Goal: Task Accomplishment & Management: Complete application form

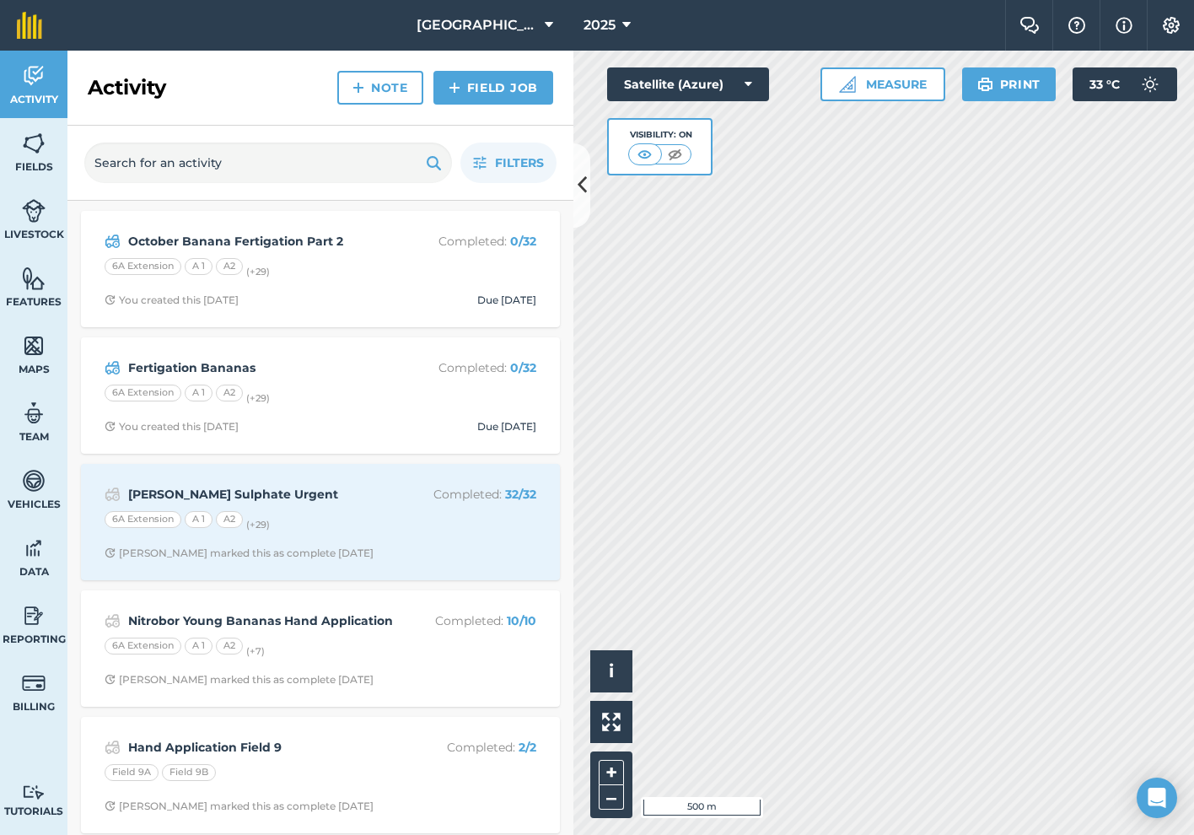
click at [475, 88] on link "Field Job" at bounding box center [493, 88] width 120 height 34
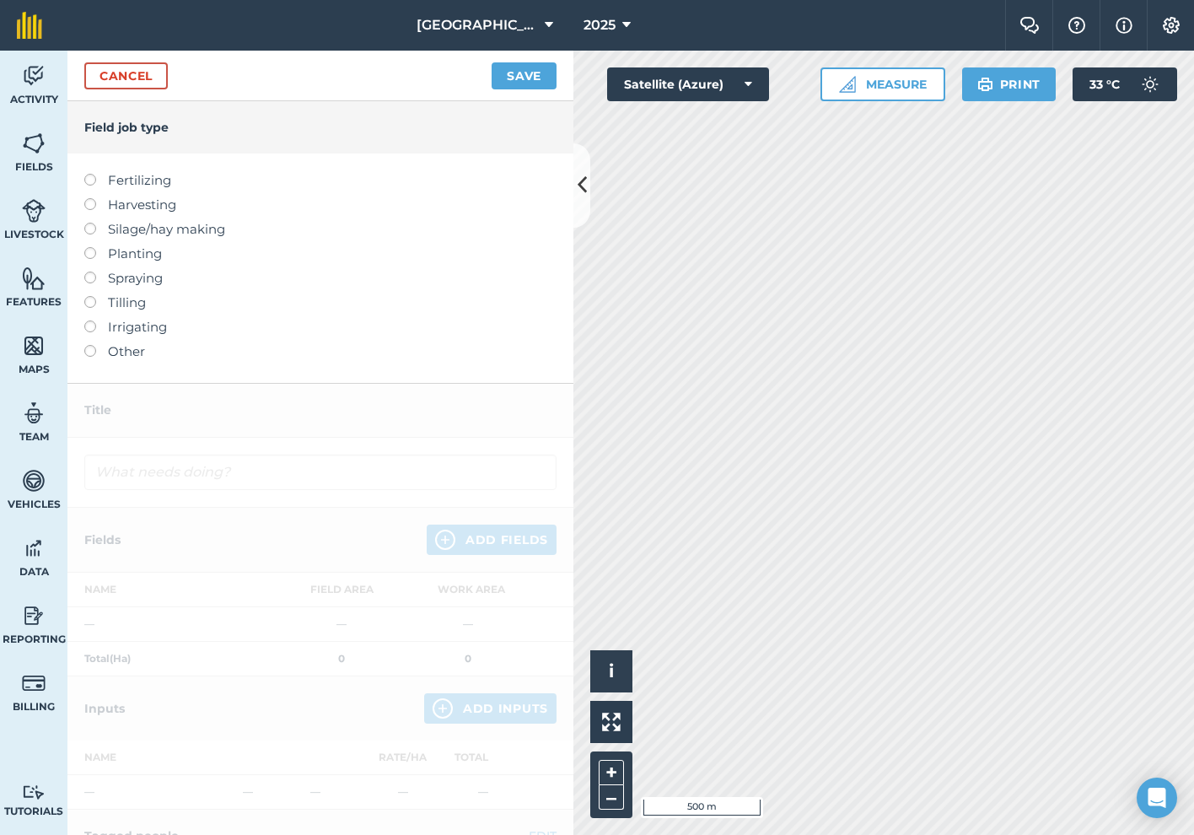
click at [94, 174] on label at bounding box center [96, 174] width 24 height 0
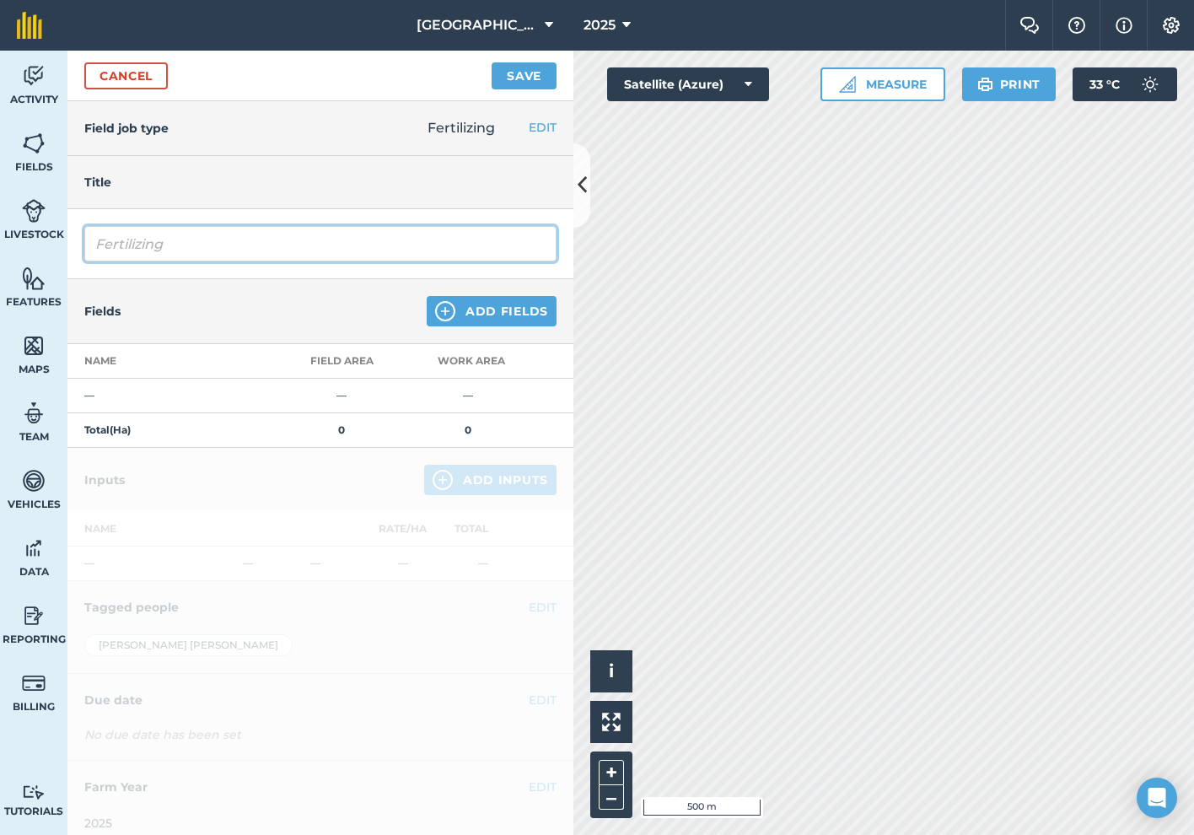
click at [276, 242] on input "Fertilizing" at bounding box center [320, 243] width 472 height 35
type input "Hand Application Nitrobor"
click at [497, 306] on button "Add Fields" at bounding box center [492, 311] width 130 height 30
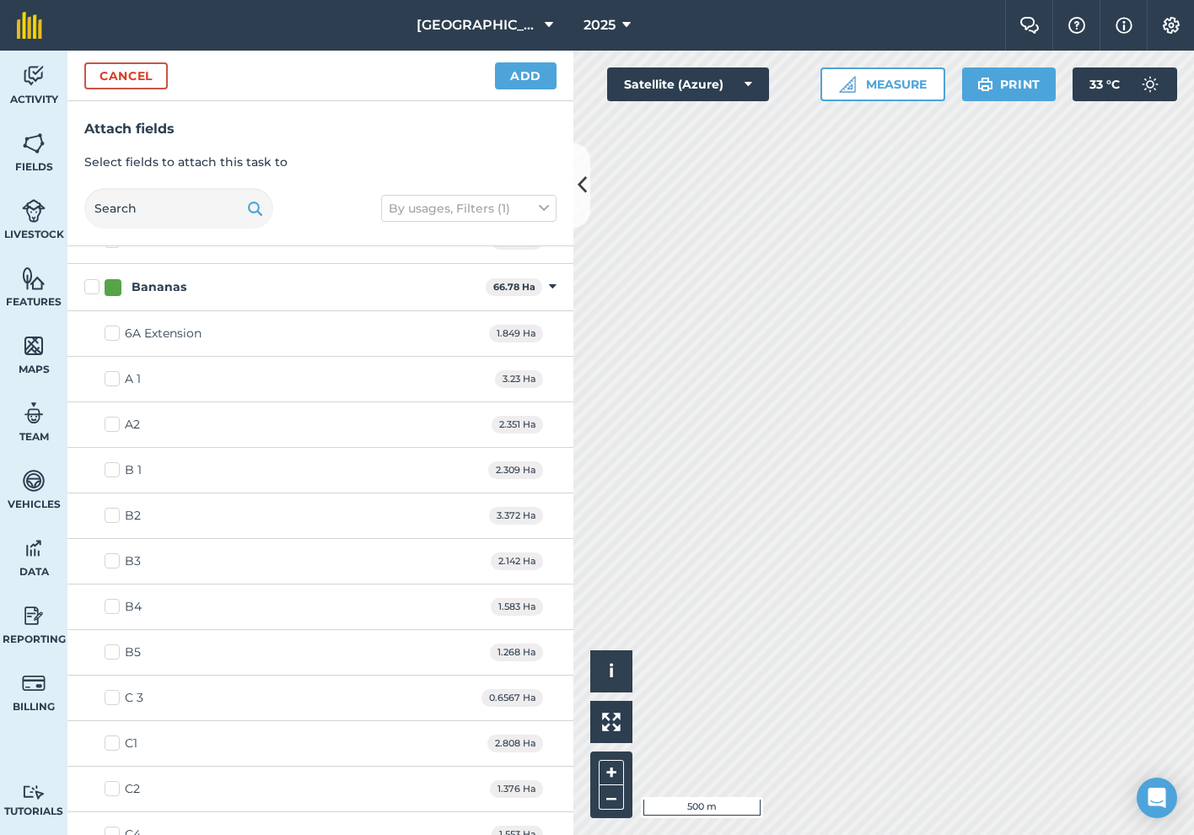
scroll to position [653, 0]
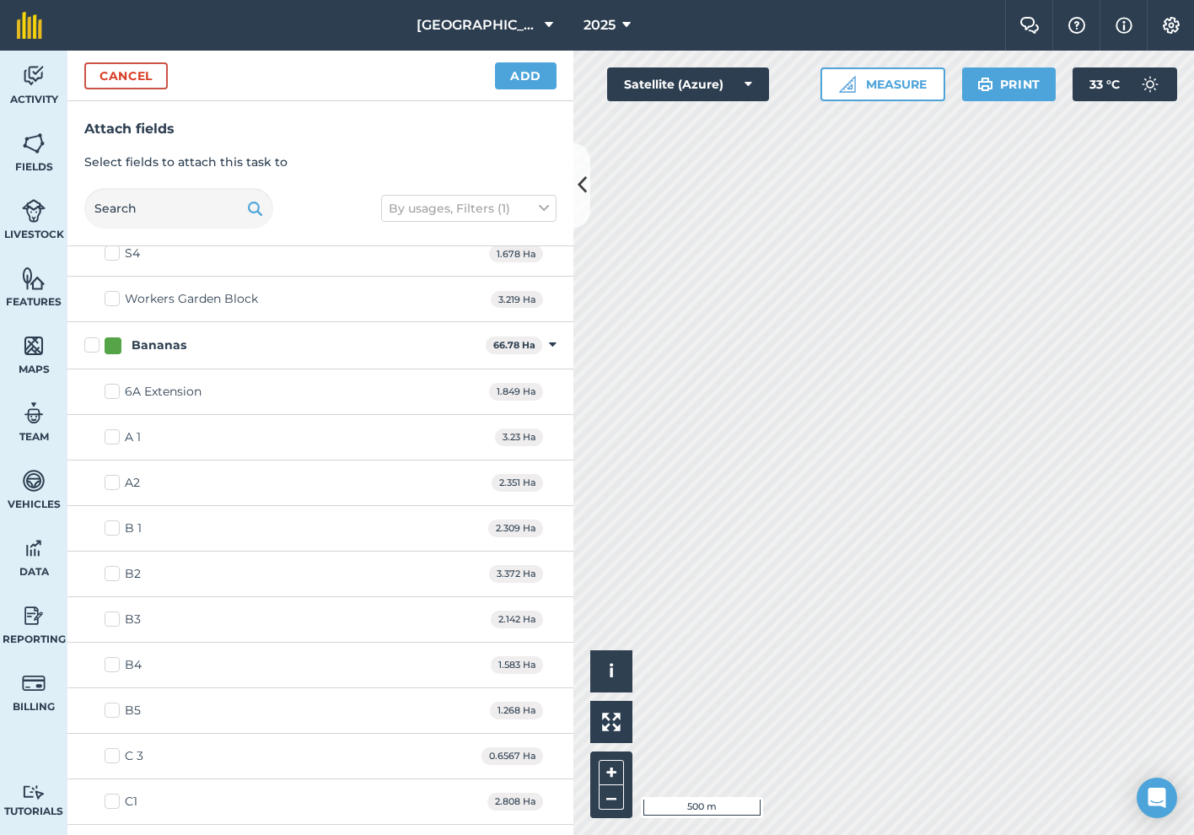
click at [94, 346] on label "Bananas" at bounding box center [281, 345] width 395 height 18
click at [94, 346] on input "Bananas" at bounding box center [89, 341] width 11 height 11
checkbox input "true"
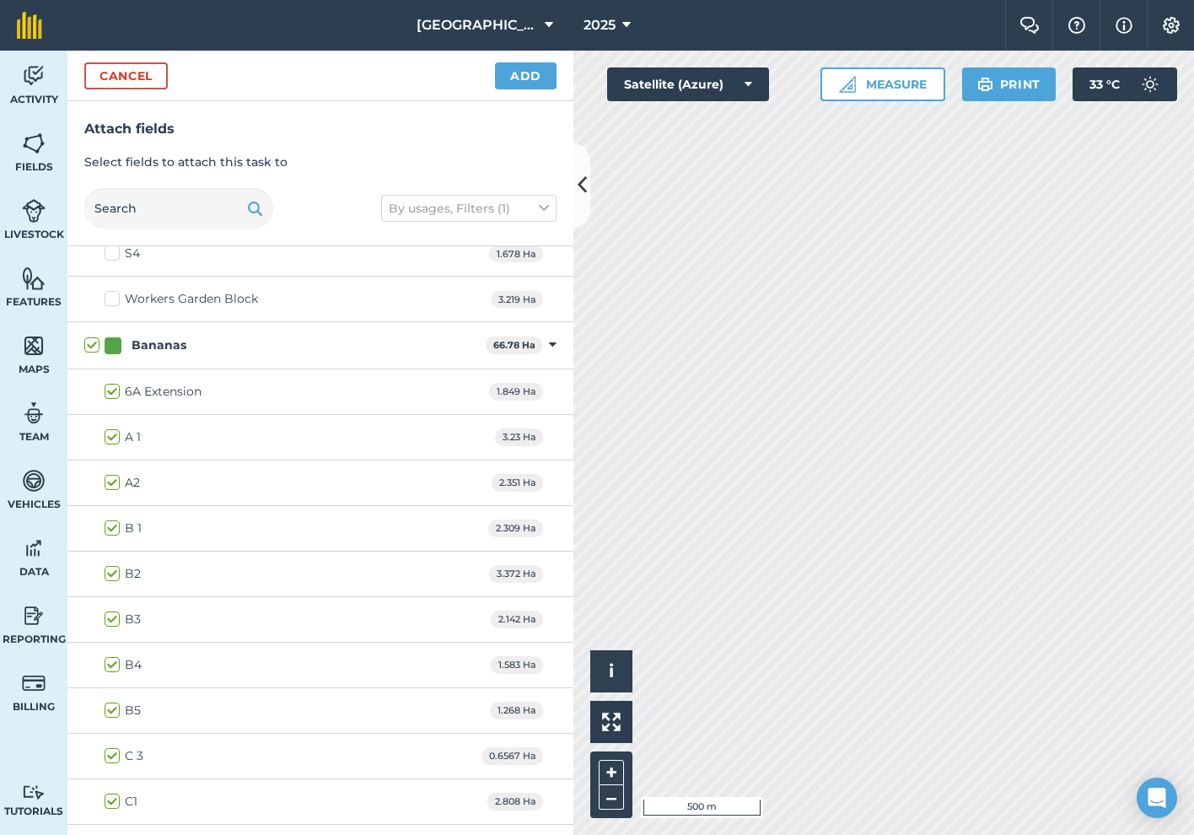
checkbox input "true"
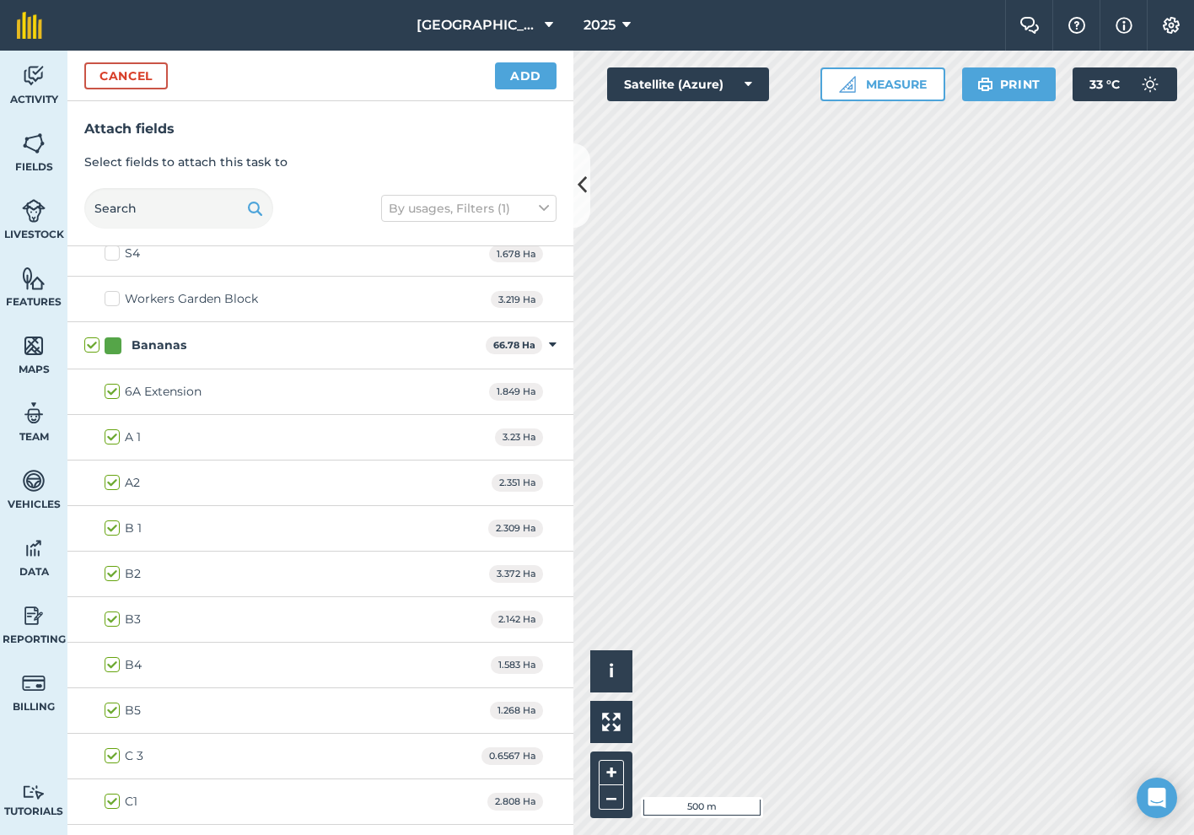
checkbox input "true"
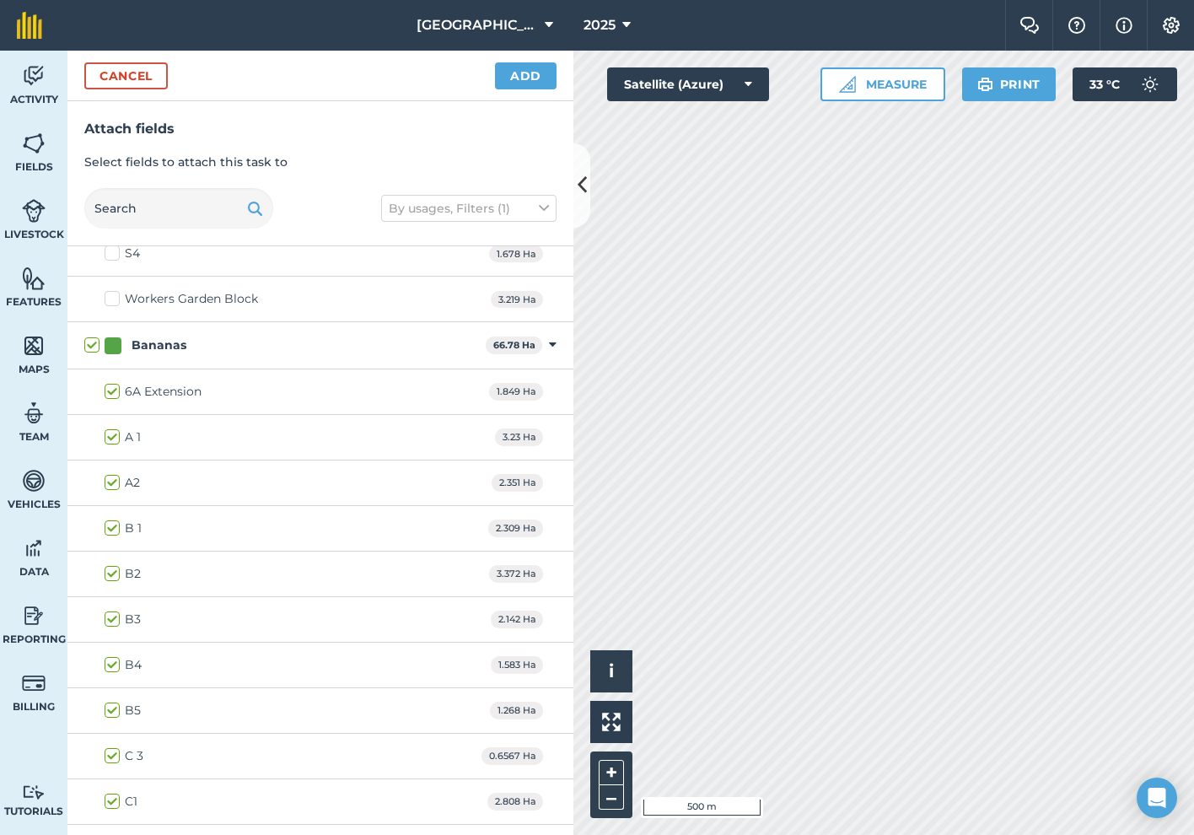
checkbox input "true"
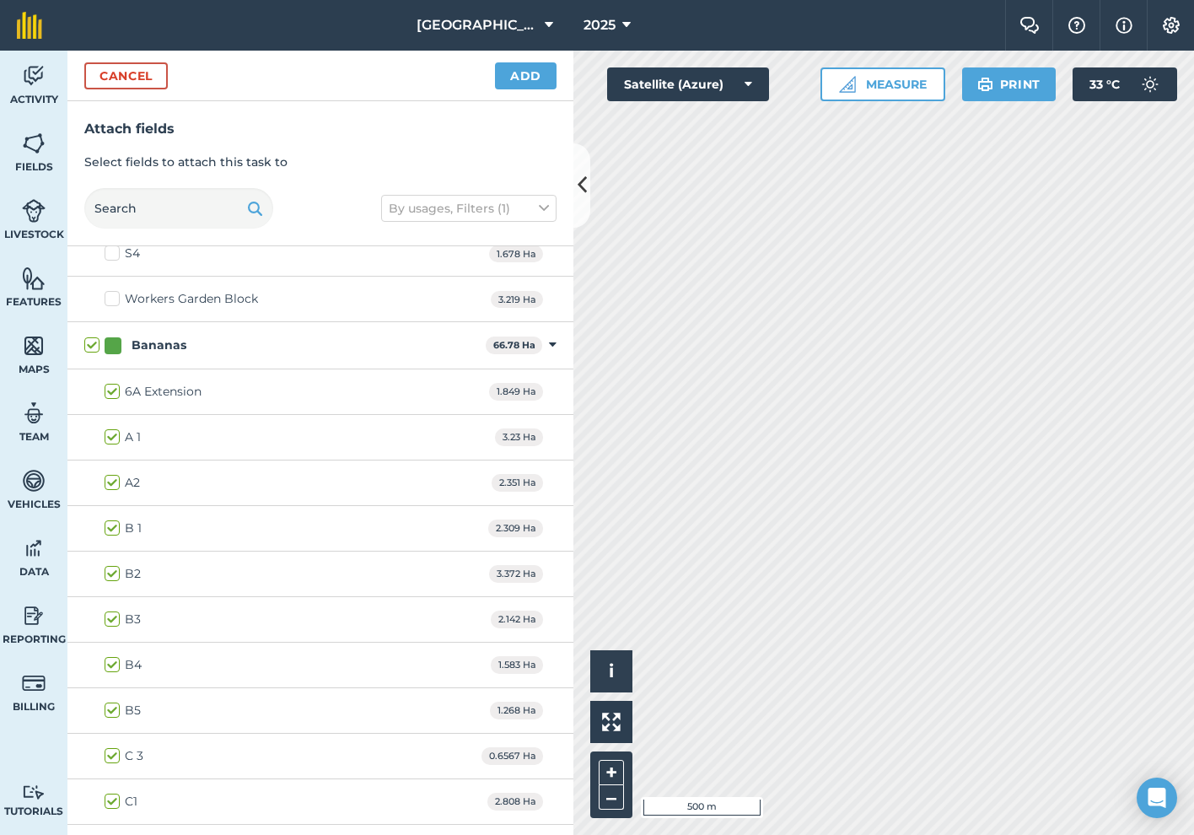
checkbox input "true"
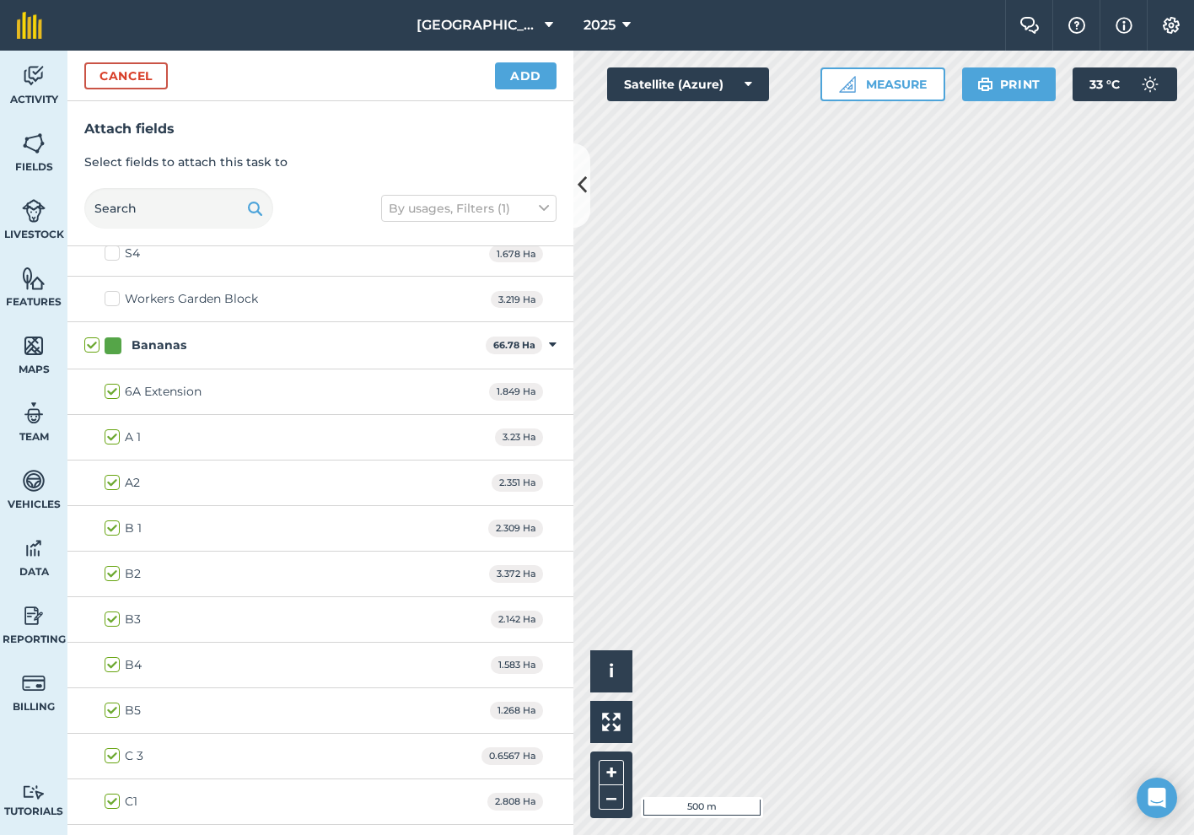
checkbox input "true"
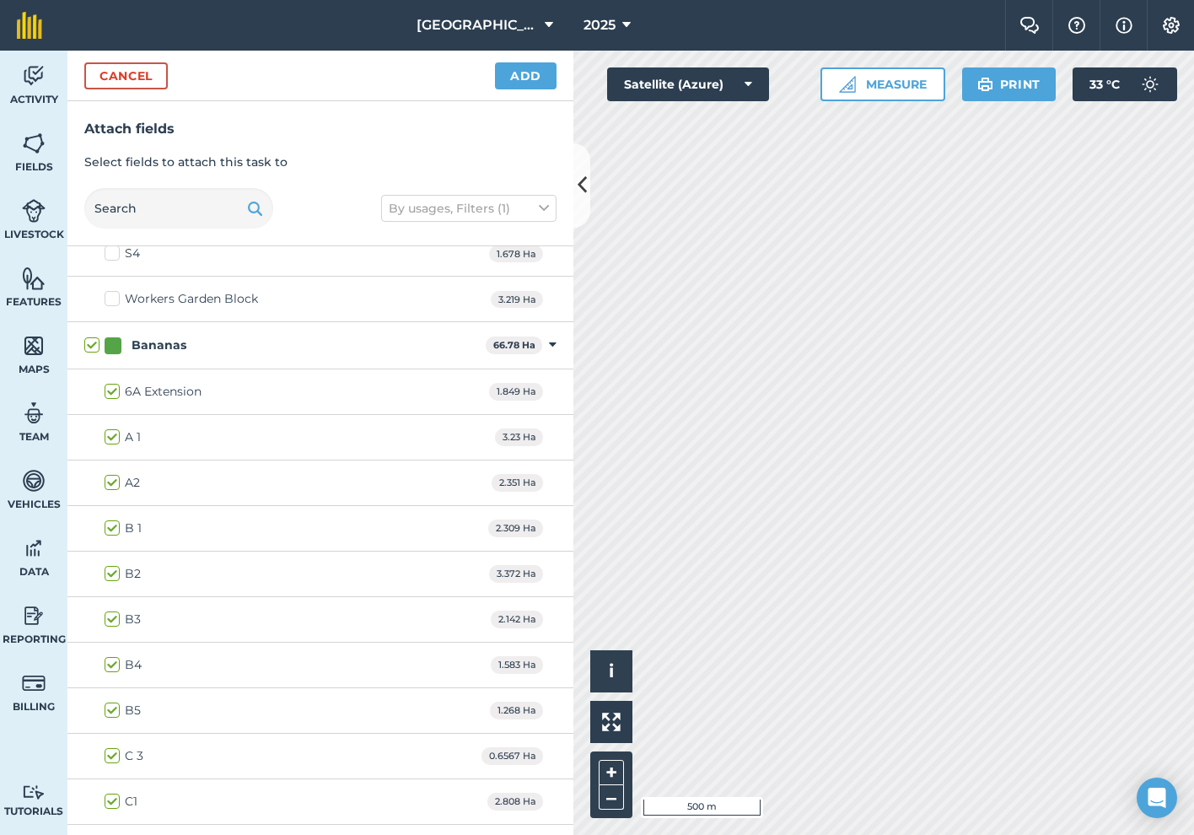
checkbox input "true"
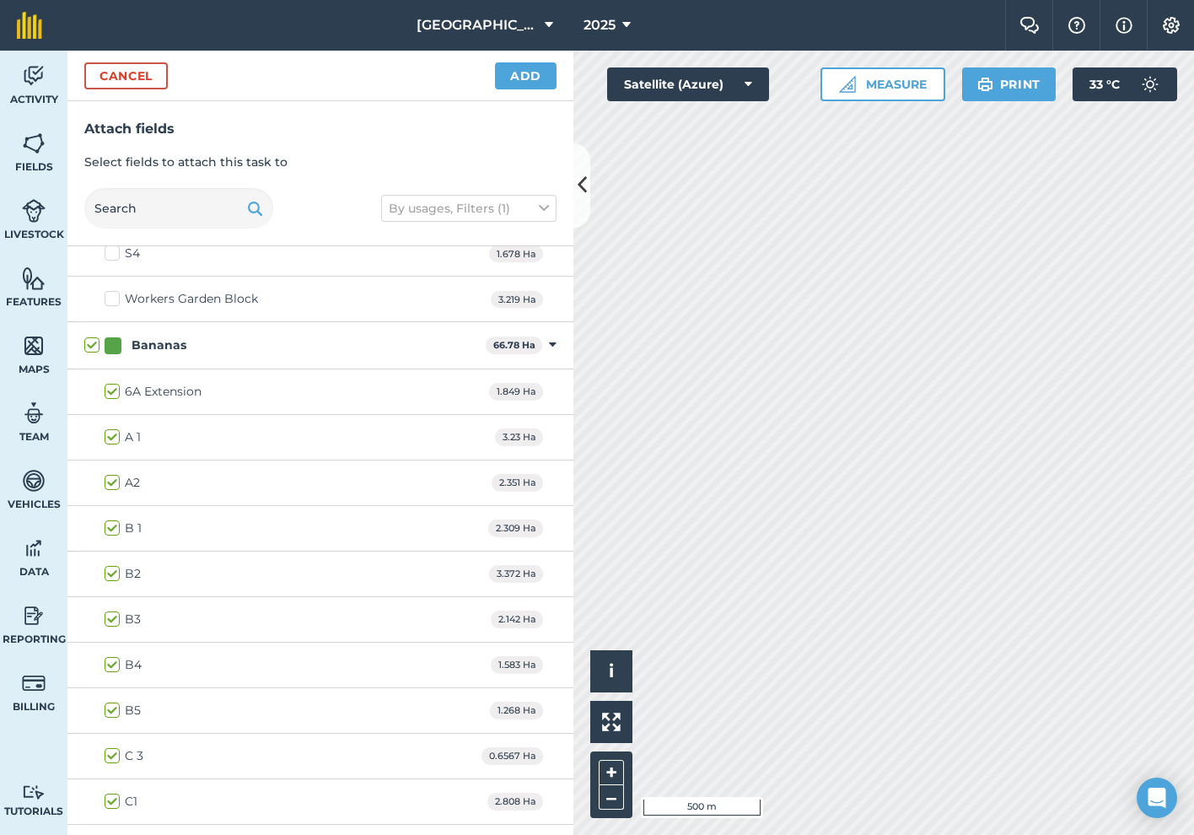
checkbox input "true"
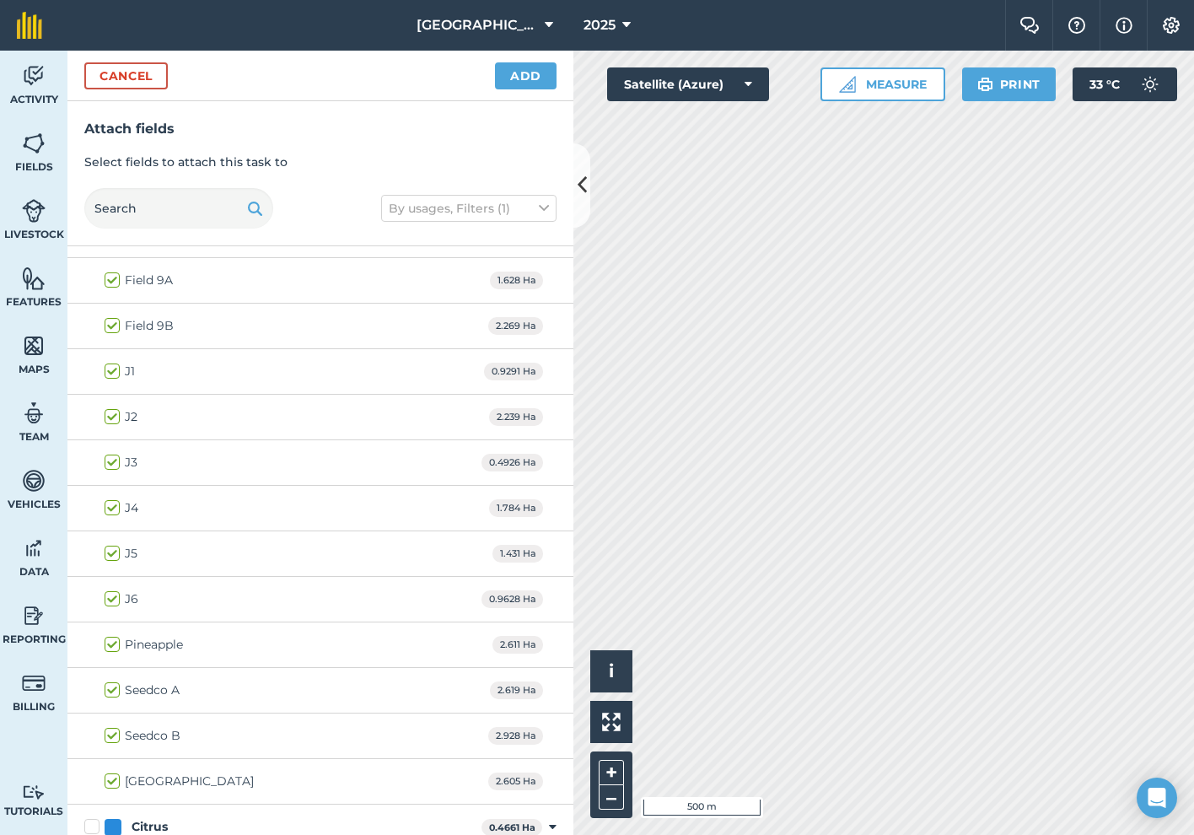
scroll to position [1742, 0]
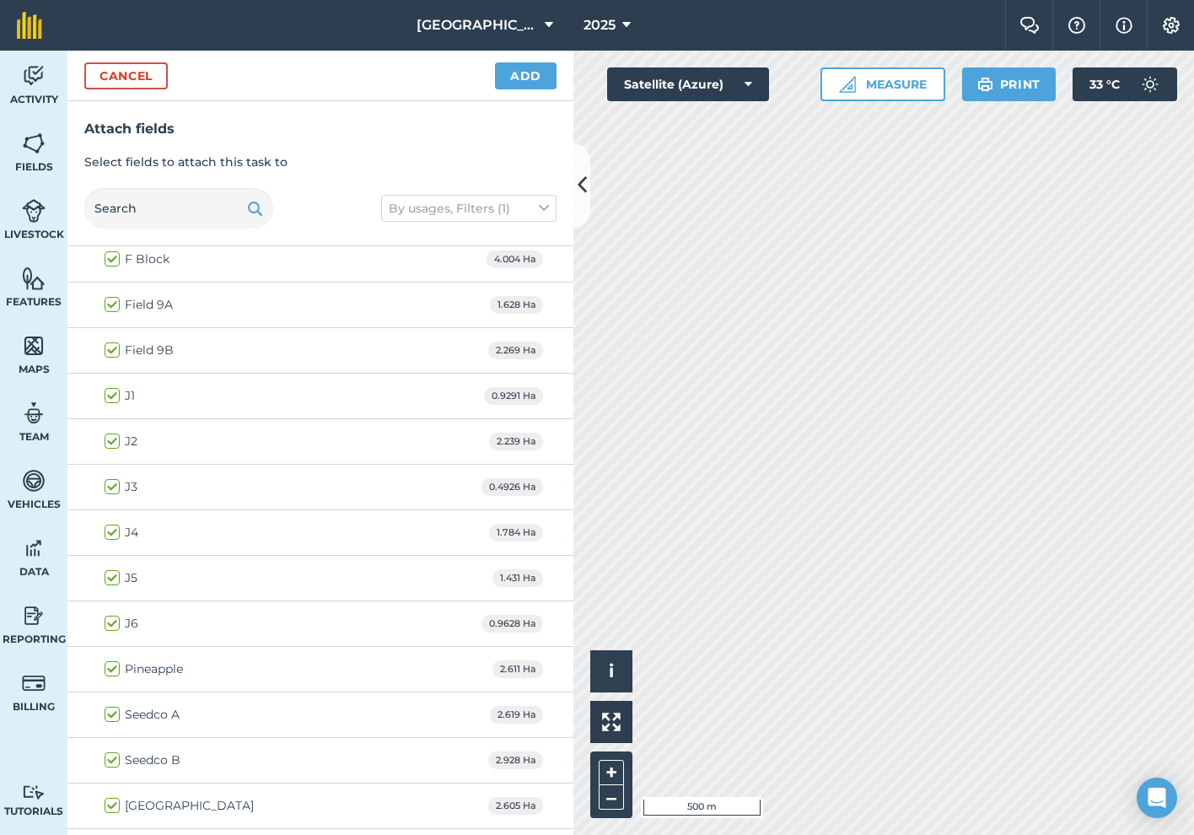
drag, startPoint x: 107, startPoint y: 758, endPoint x: 113, endPoint y: 741, distance: 17.9
click at [107, 756] on label "Seedco B" at bounding box center [143, 760] width 76 height 18
click at [107, 756] on input "Seedco B" at bounding box center [110, 756] width 11 height 11
checkbox input "false"
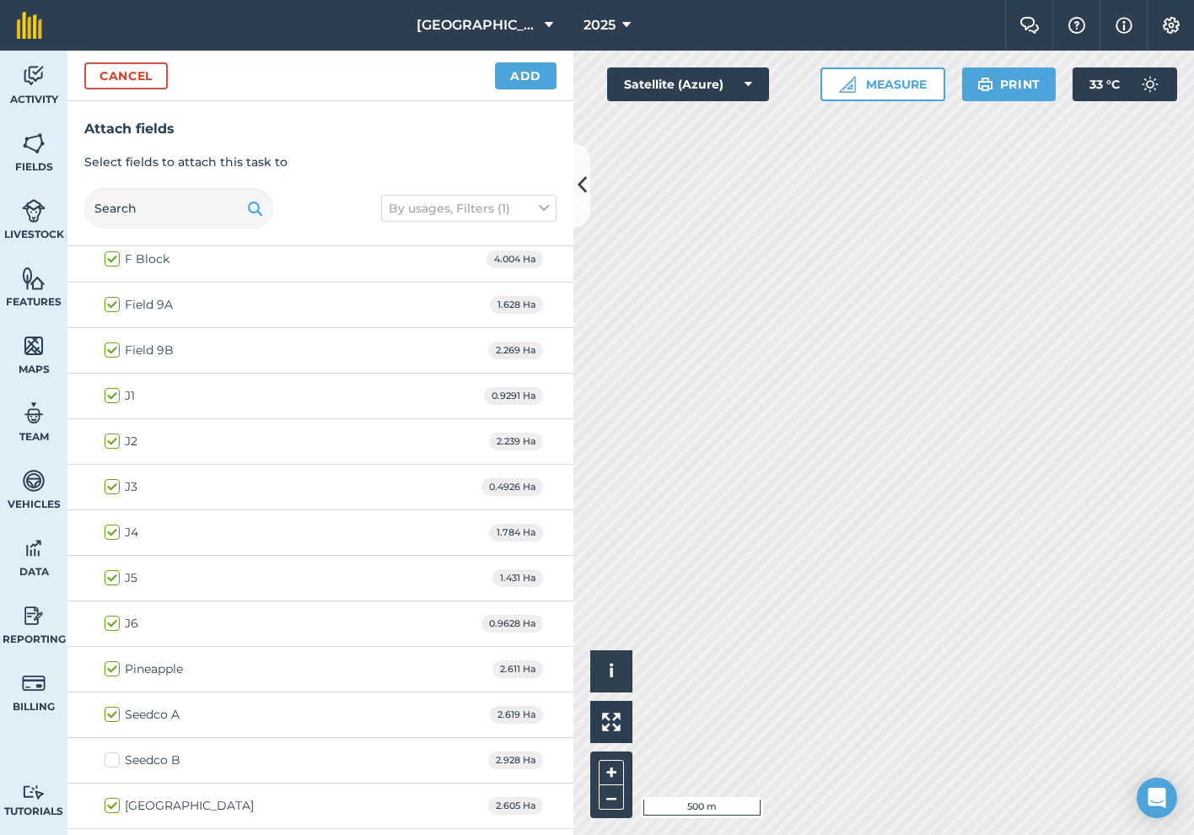
click at [114, 712] on label "Seedco A" at bounding box center [142, 715] width 75 height 18
click at [114, 712] on input "Seedco A" at bounding box center [110, 711] width 11 height 11
checkbox input "false"
click at [112, 621] on label "J6" at bounding box center [122, 624] width 34 height 18
click at [112, 621] on input "J6" at bounding box center [110, 620] width 11 height 11
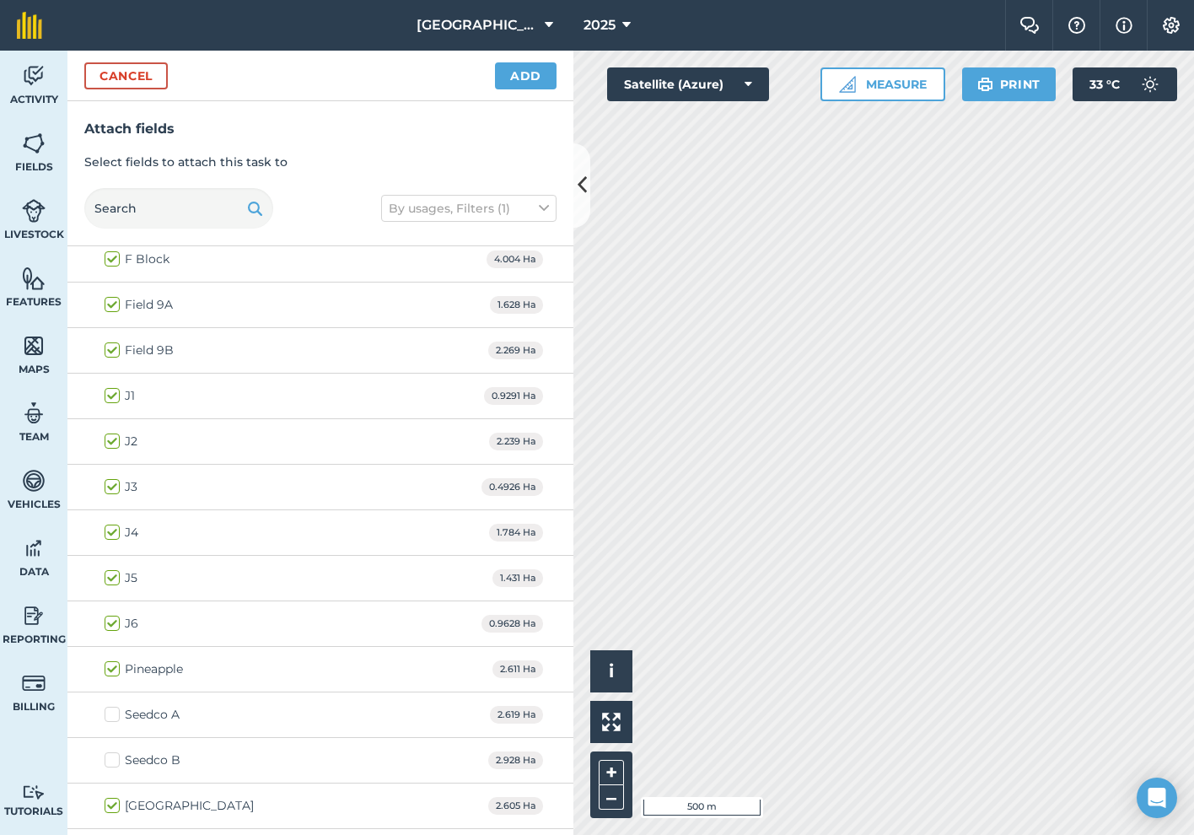
checkbox input "false"
click at [113, 583] on label "J5" at bounding box center [121, 578] width 33 height 18
click at [113, 580] on input "J5" at bounding box center [110, 574] width 11 height 11
checkbox input "false"
click at [108, 529] on label "J4" at bounding box center [122, 532] width 34 height 18
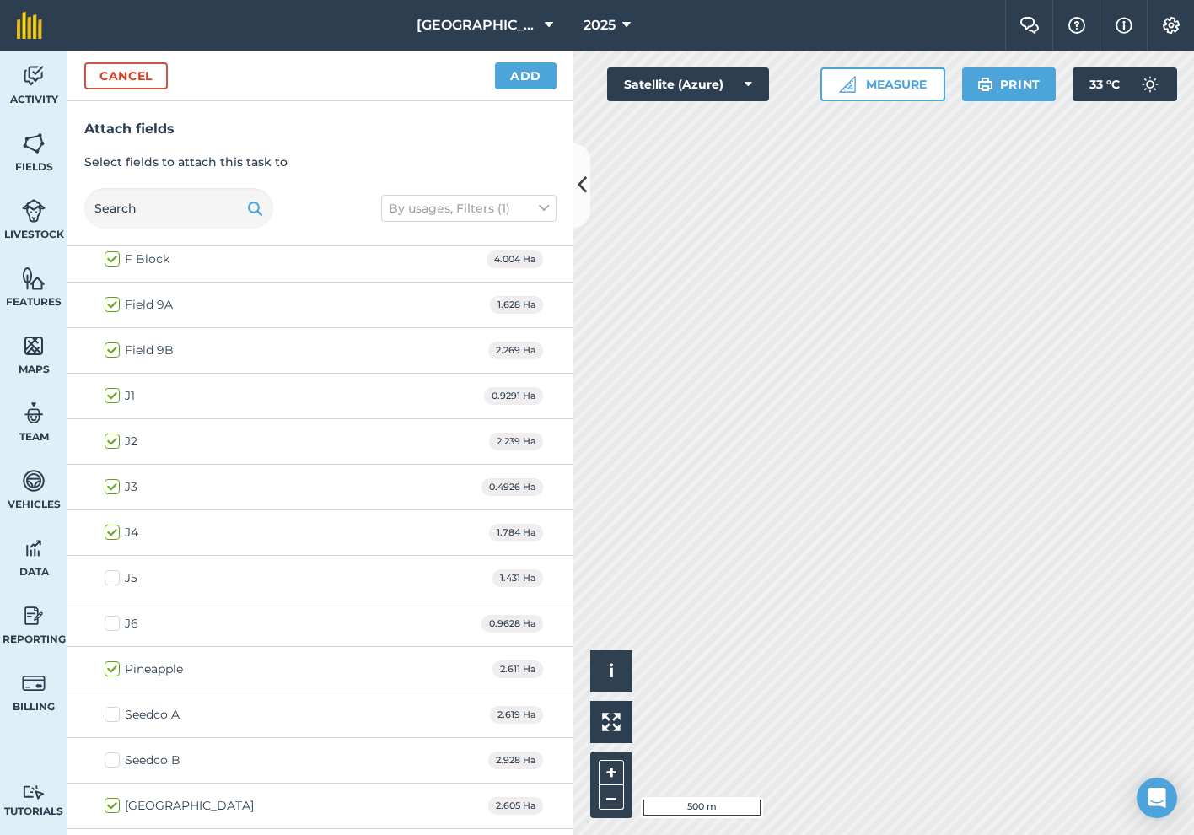
click at [108, 529] on input "J4" at bounding box center [110, 528] width 11 height 11
checkbox input "false"
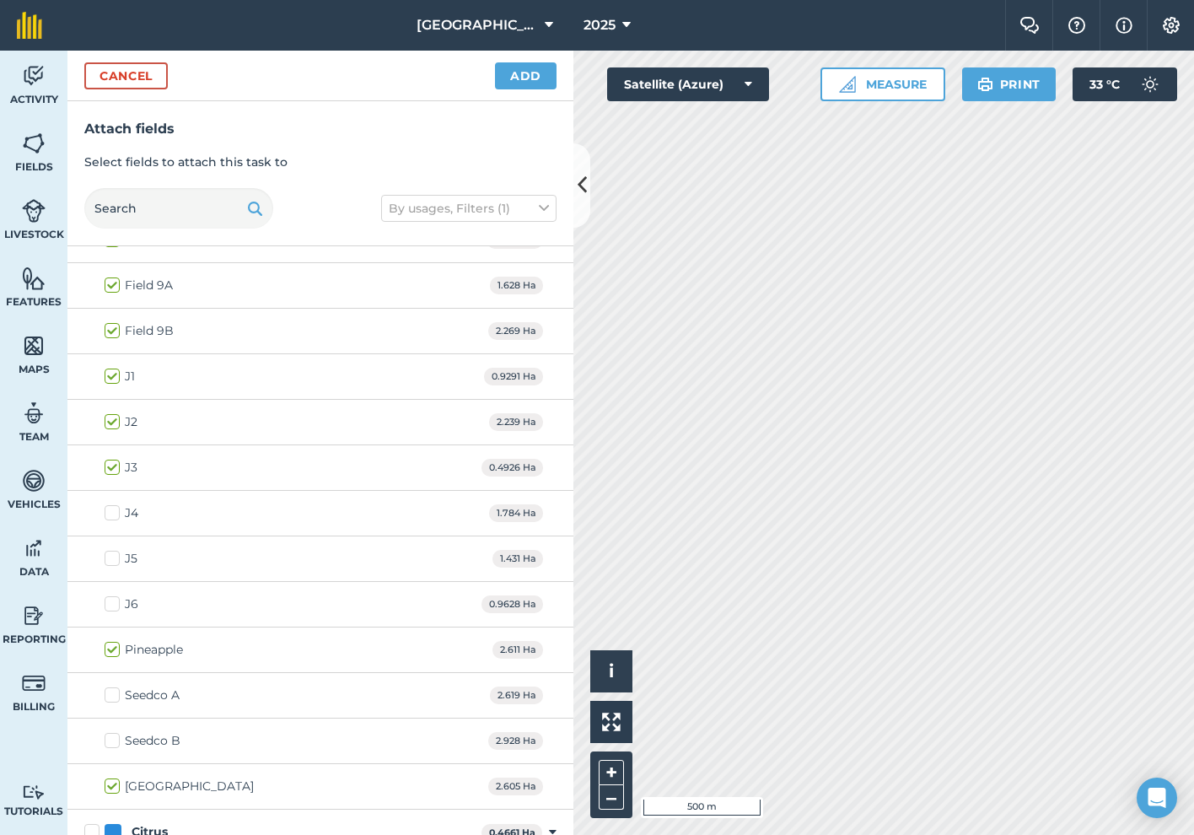
click at [116, 472] on label "J3" at bounding box center [121, 468] width 33 height 18
click at [115, 470] on input "J3" at bounding box center [110, 464] width 11 height 11
checkbox input "false"
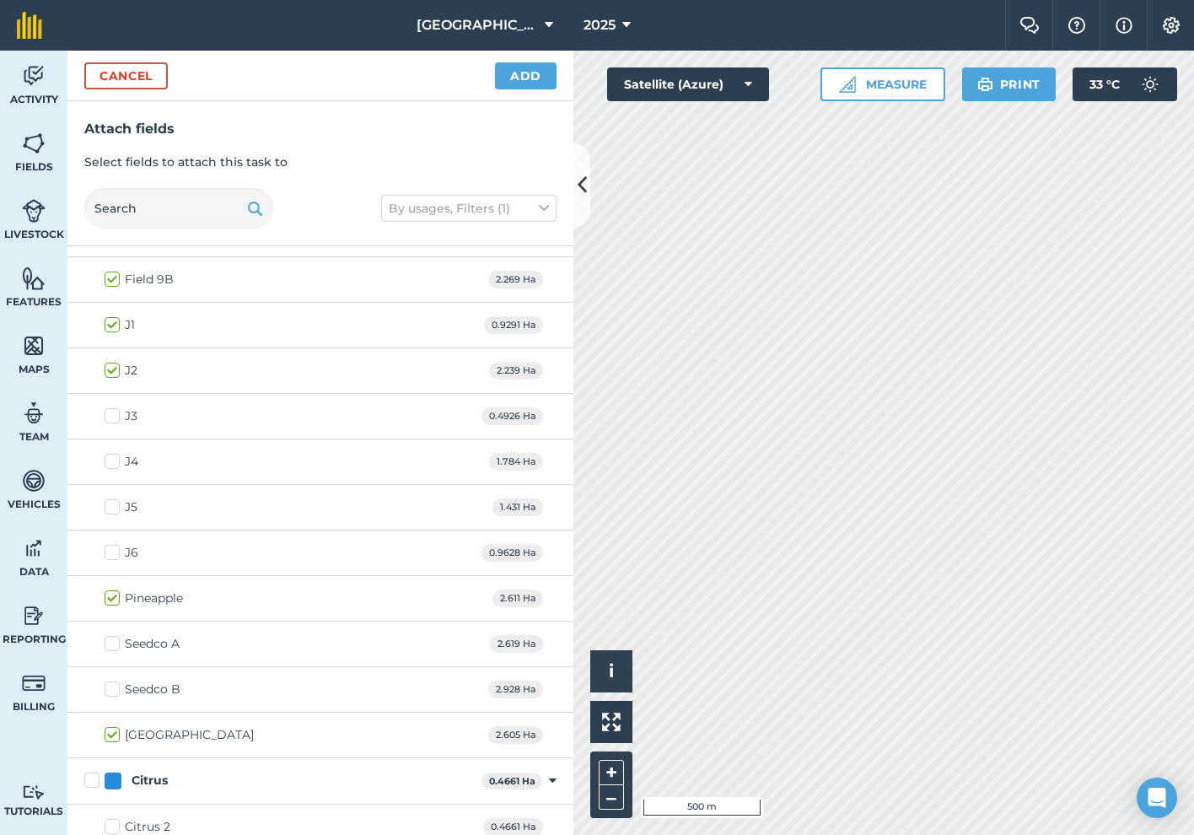
scroll to position [1820, 0]
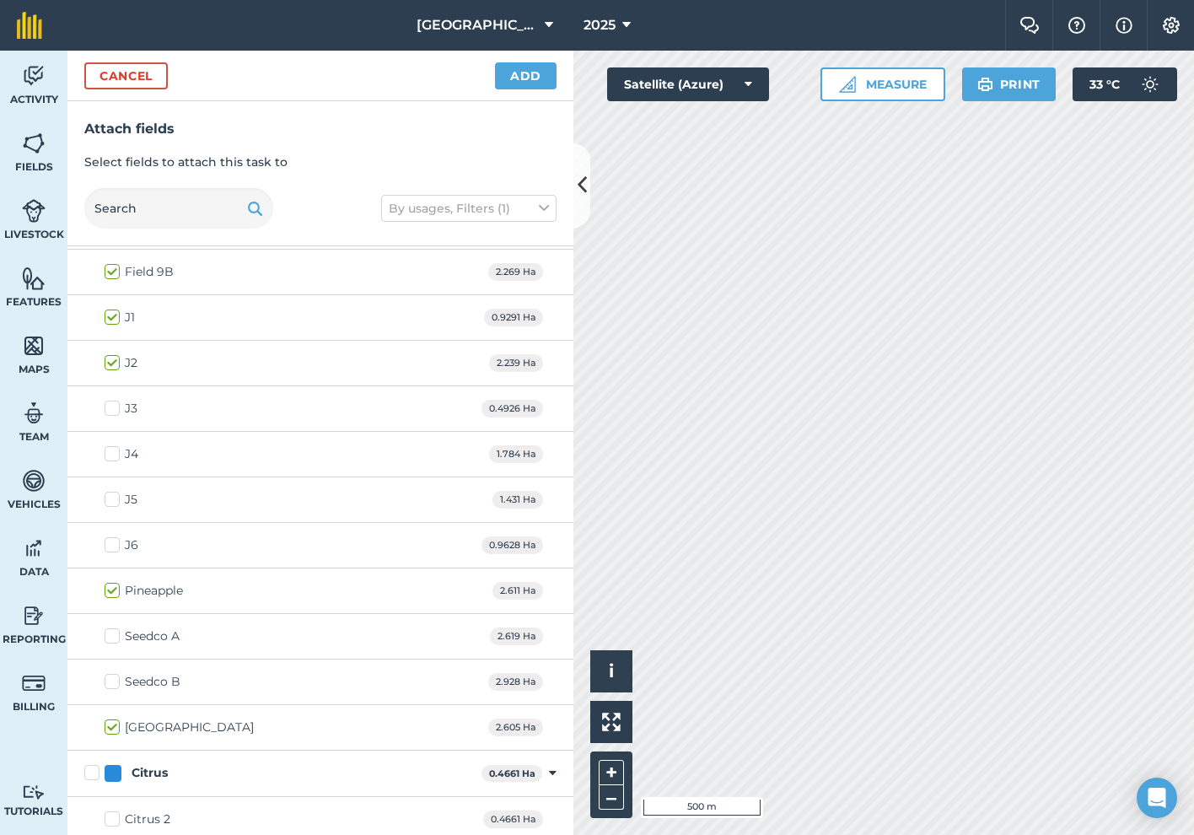
click at [109, 359] on label "J2" at bounding box center [121, 363] width 33 height 18
click at [109, 359] on input "J2" at bounding box center [110, 359] width 11 height 11
checkbox input "false"
click at [113, 317] on label "J1" at bounding box center [120, 318] width 30 height 18
click at [113, 317] on input "J1" at bounding box center [110, 314] width 11 height 11
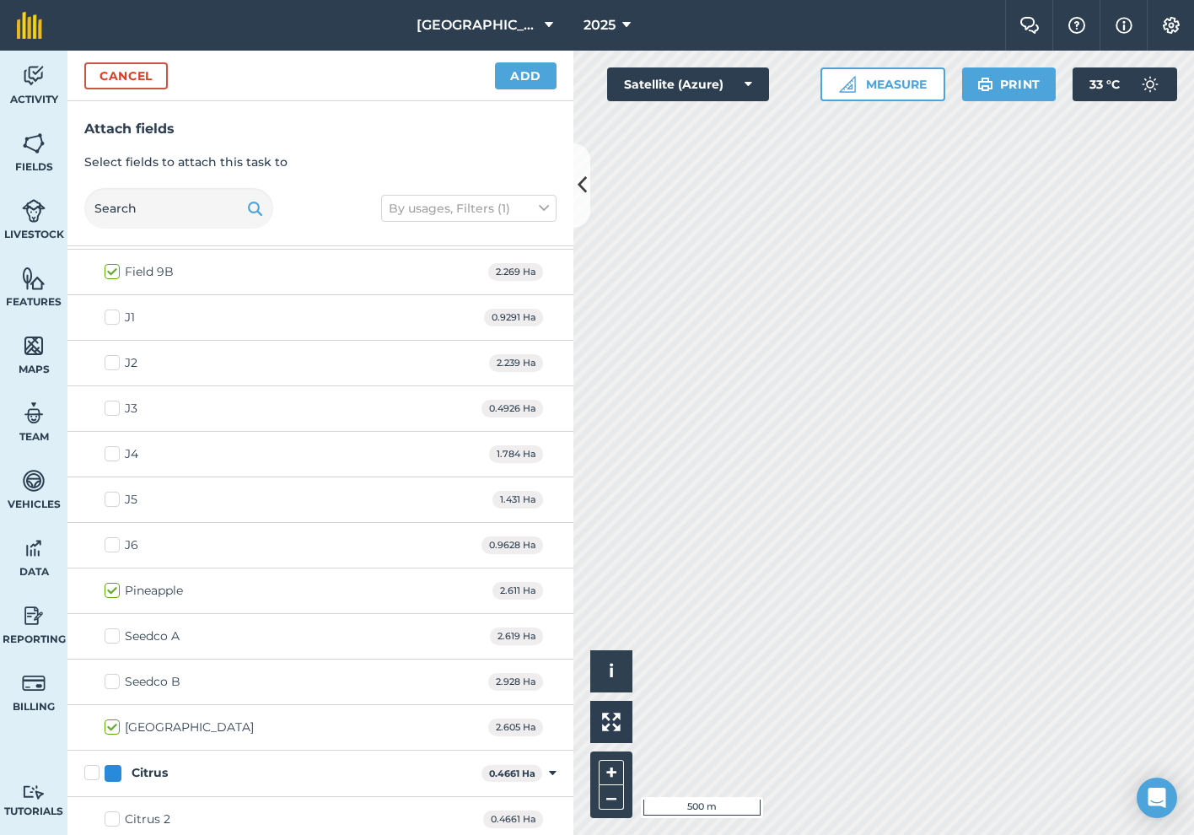
checkbox input "false"
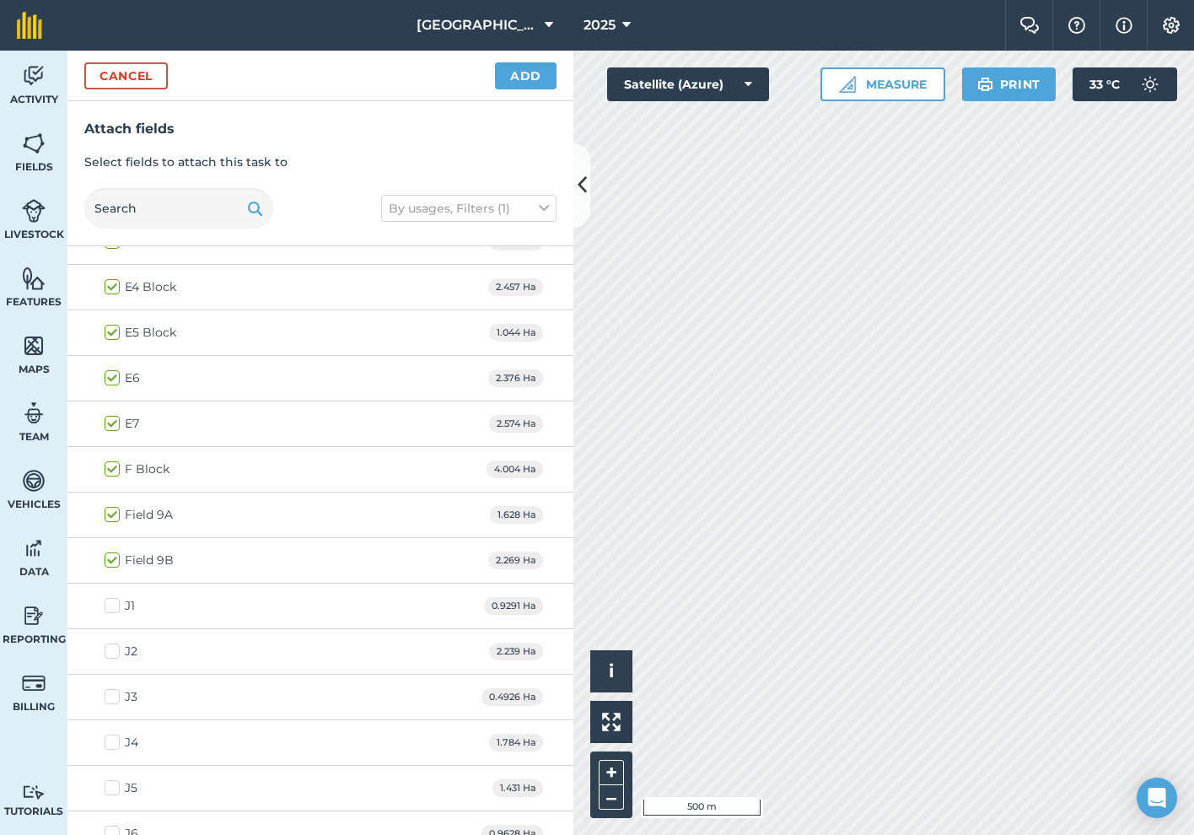
scroll to position [1530, 0]
click at [110, 559] on label "Field 9B" at bounding box center [139, 562] width 69 height 18
click at [110, 559] on input "Field 9B" at bounding box center [110, 558] width 11 height 11
checkbox input "false"
click at [112, 516] on label "Field 9A" at bounding box center [139, 516] width 68 height 18
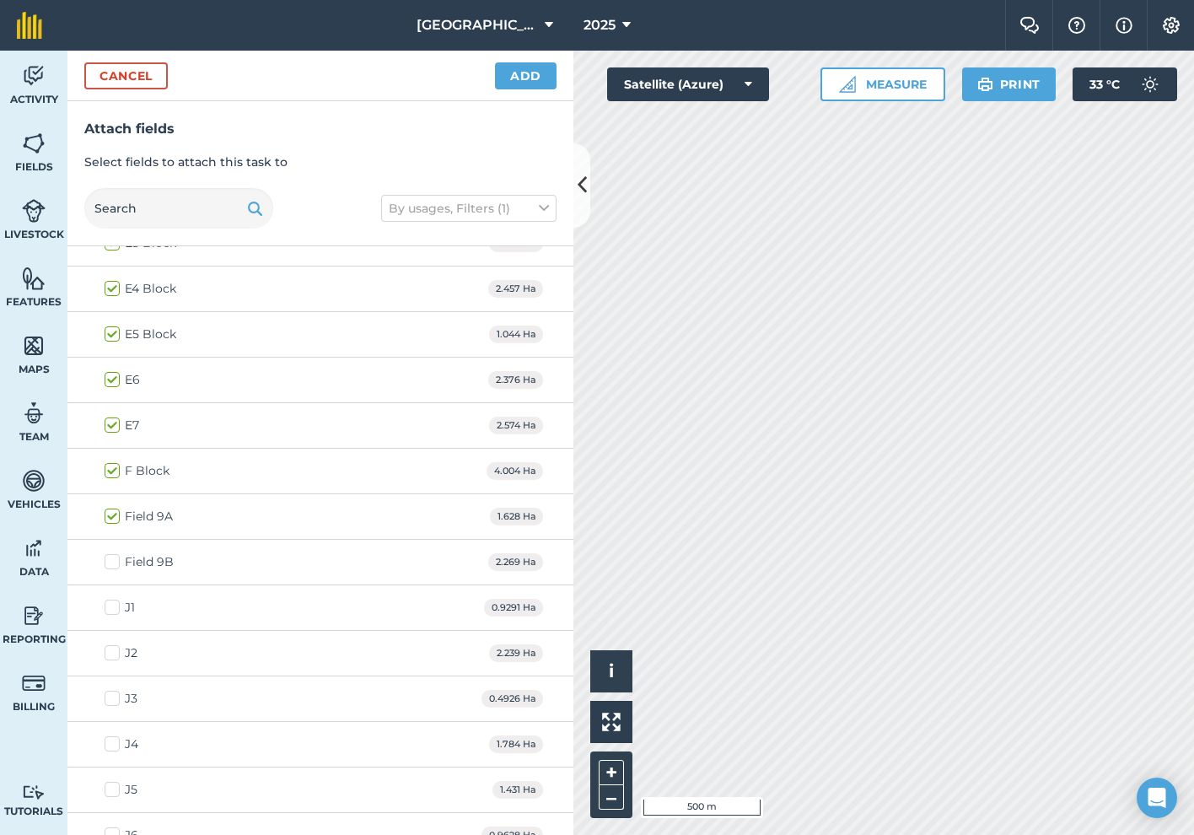
click at [112, 516] on input "Field 9A" at bounding box center [110, 512] width 11 height 11
checkbox input "false"
click at [110, 472] on label "F Block" at bounding box center [137, 471] width 65 height 18
click at [110, 472] on input "F Block" at bounding box center [110, 467] width 11 height 11
checkbox input "false"
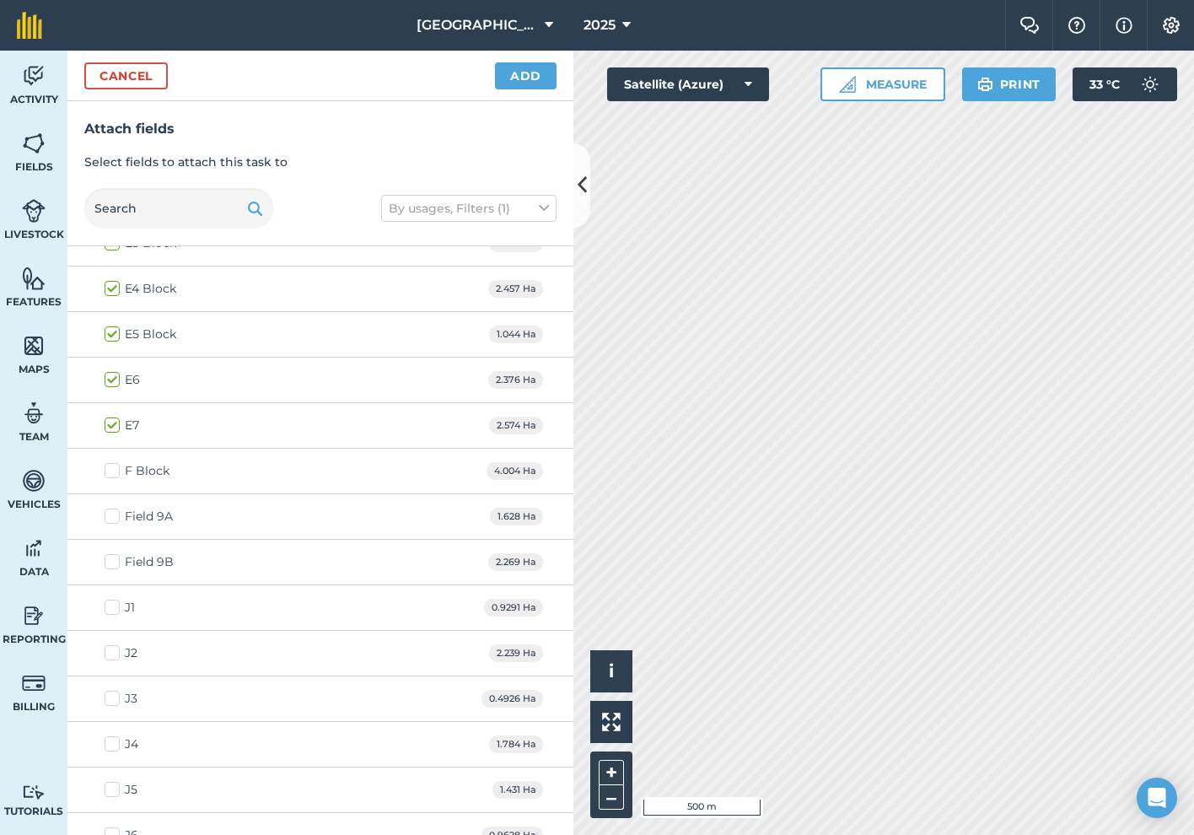
click at [112, 425] on label "E7" at bounding box center [122, 425] width 35 height 18
click at [112, 425] on input "E7" at bounding box center [110, 421] width 11 height 11
checkbox input "false"
click at [111, 378] on label "E6" at bounding box center [122, 380] width 35 height 18
click at [111, 378] on input "E6" at bounding box center [110, 376] width 11 height 11
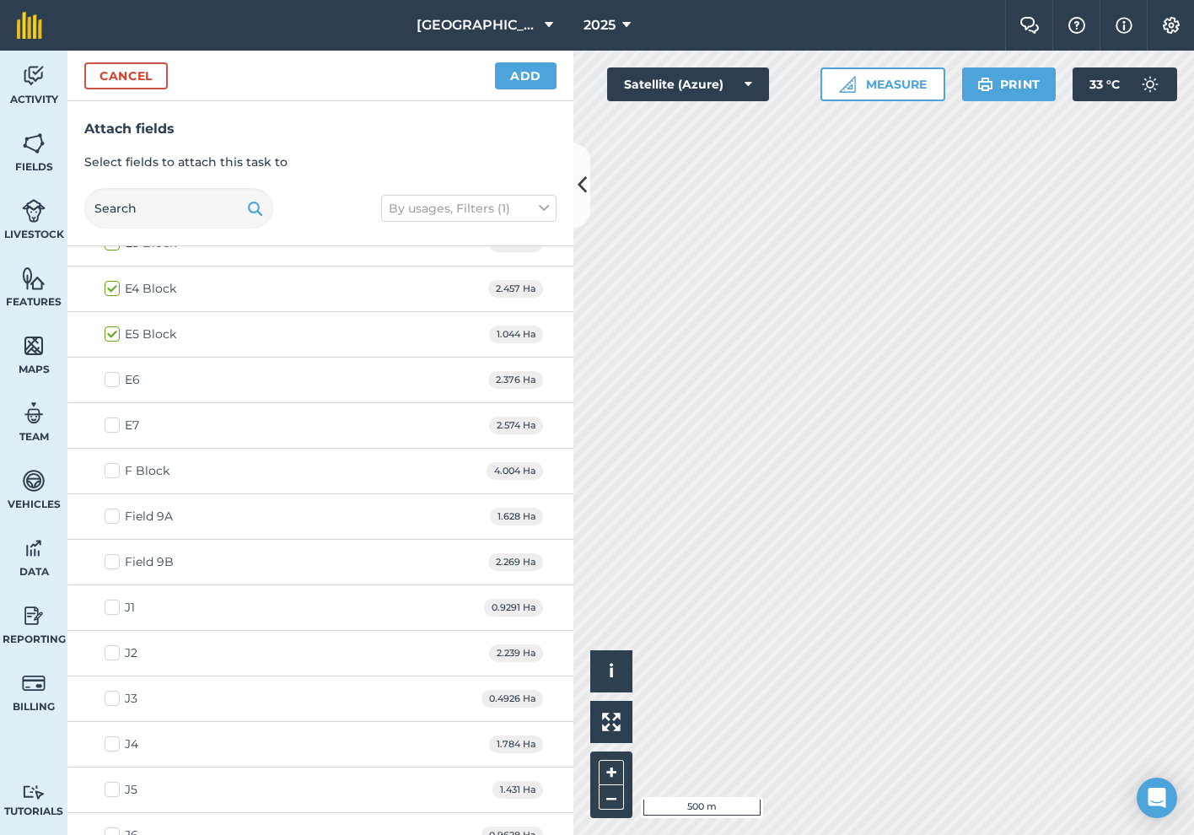
checkbox input "false"
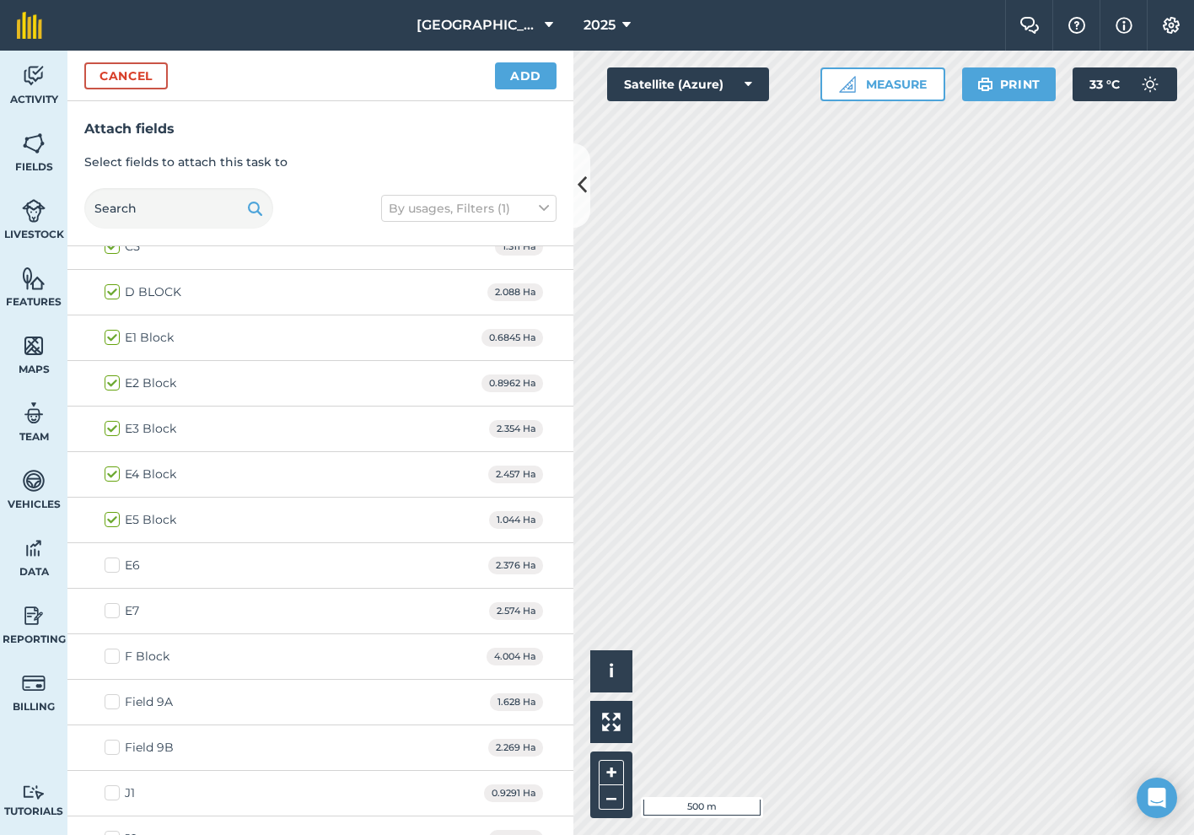
click at [111, 520] on label "E5 Block" at bounding box center [141, 520] width 72 height 18
click at [111, 520] on input "E5 Block" at bounding box center [110, 516] width 11 height 11
checkbox input "false"
click at [111, 476] on label "E4 Block" at bounding box center [141, 474] width 72 height 18
click at [111, 476] on input "E4 Block" at bounding box center [110, 470] width 11 height 11
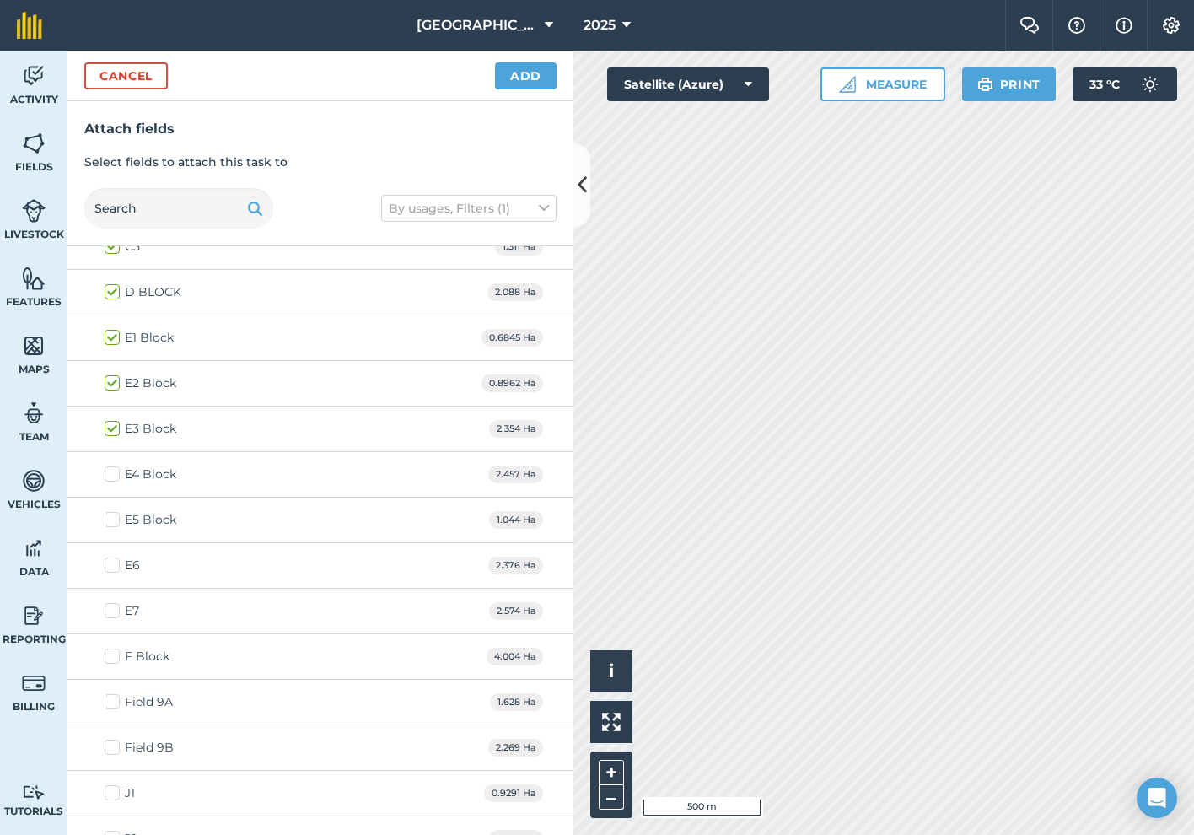
checkbox input "false"
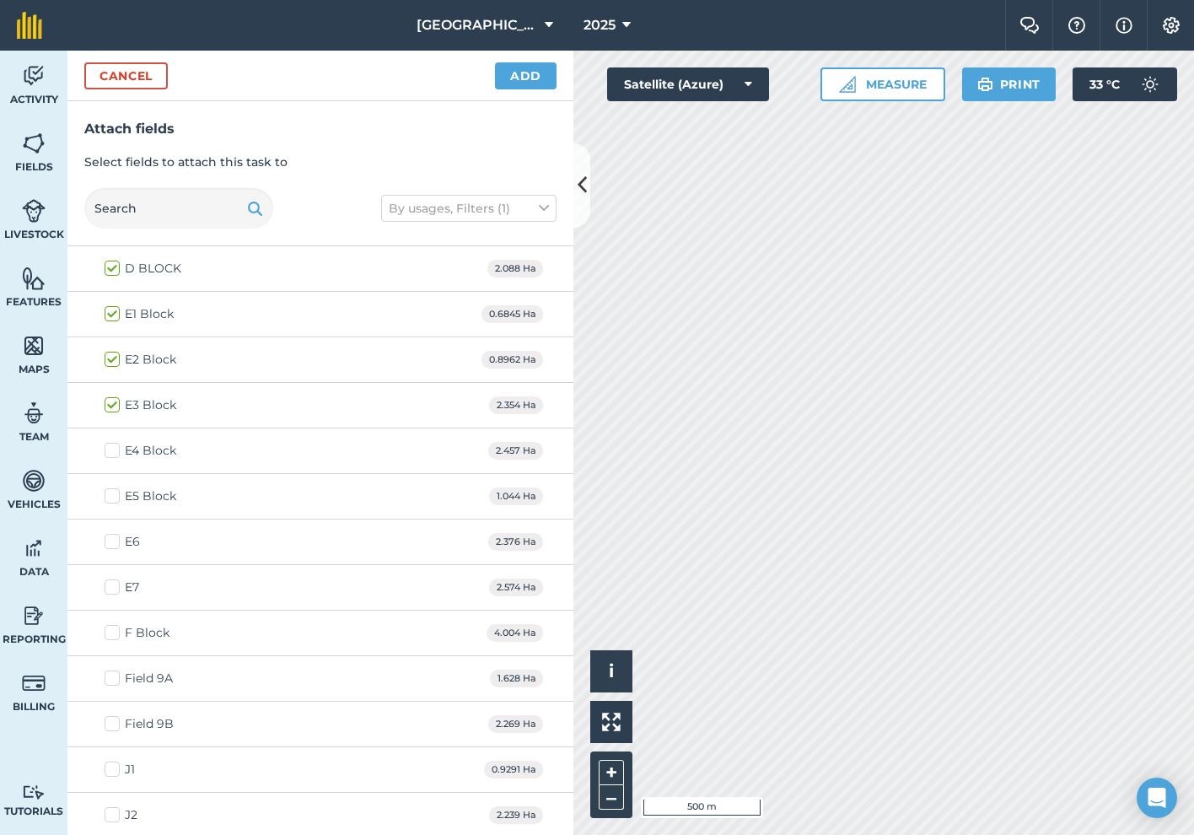
scroll to position [1371, 0]
click at [115, 309] on label "E1 Block" at bounding box center [139, 312] width 69 height 18
click at [115, 309] on input "E1 Block" at bounding box center [110, 308] width 11 height 11
checkbox input "false"
click at [114, 357] on label "E2 Block" at bounding box center [141, 357] width 72 height 18
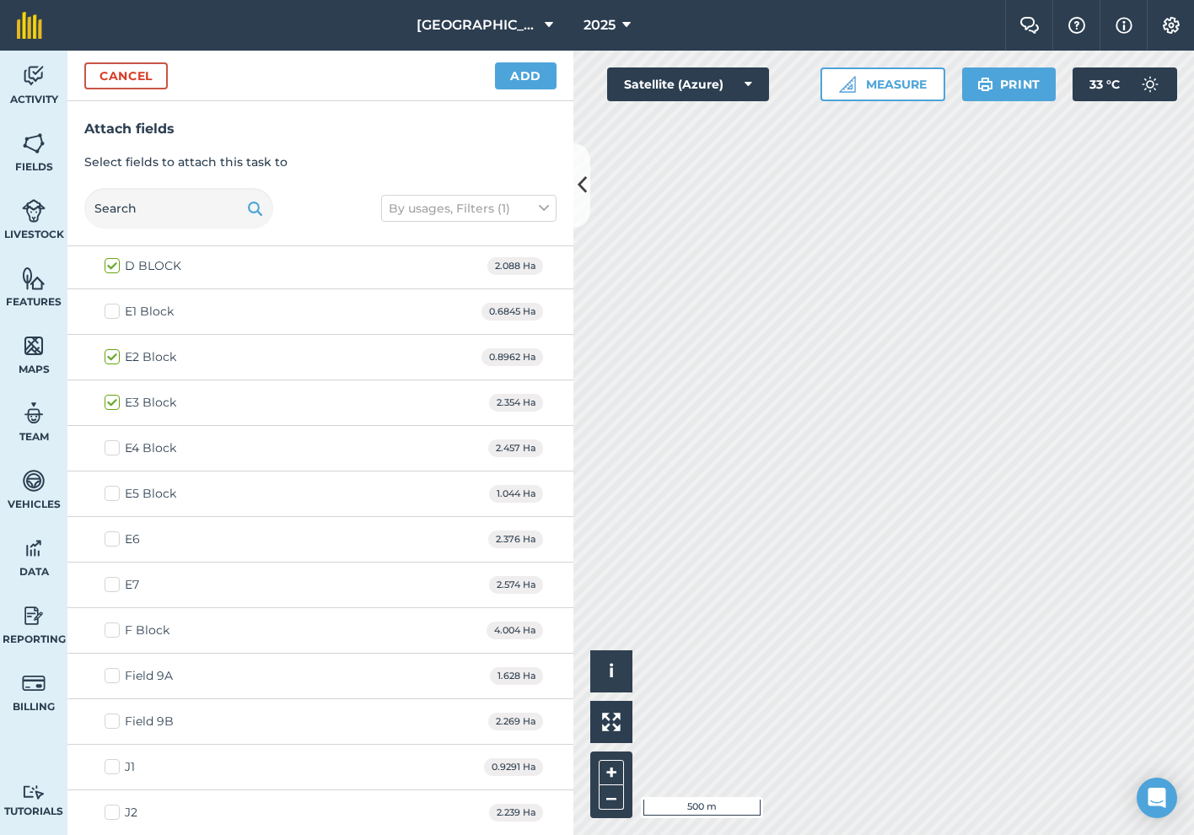
click at [114, 357] on input "E2 Block" at bounding box center [110, 353] width 11 height 11
click at [114, 357] on label "E2 Block" at bounding box center [141, 357] width 72 height 18
click at [114, 357] on input "E2 Block" at bounding box center [110, 353] width 11 height 11
checkbox input "true"
click at [114, 400] on label "E3 Block" at bounding box center [141, 403] width 72 height 18
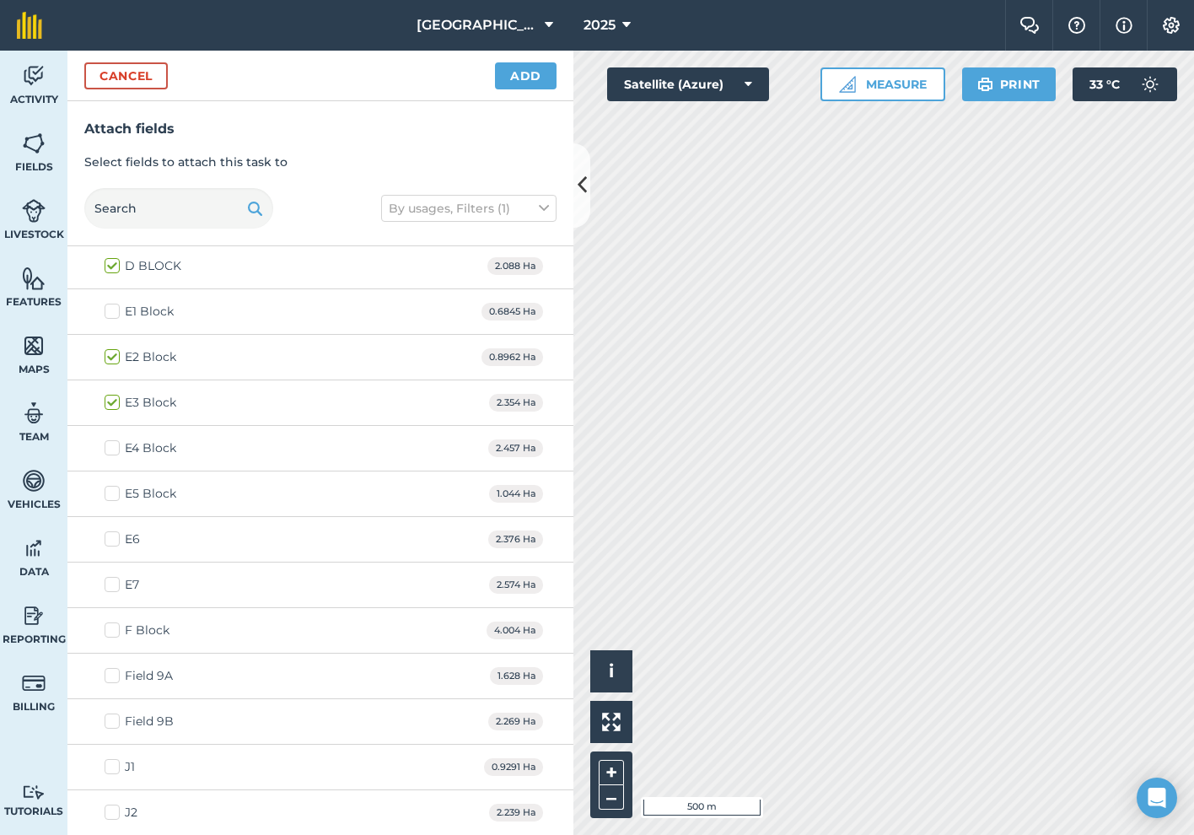
click at [114, 400] on input "E3 Block" at bounding box center [110, 399] width 11 height 11
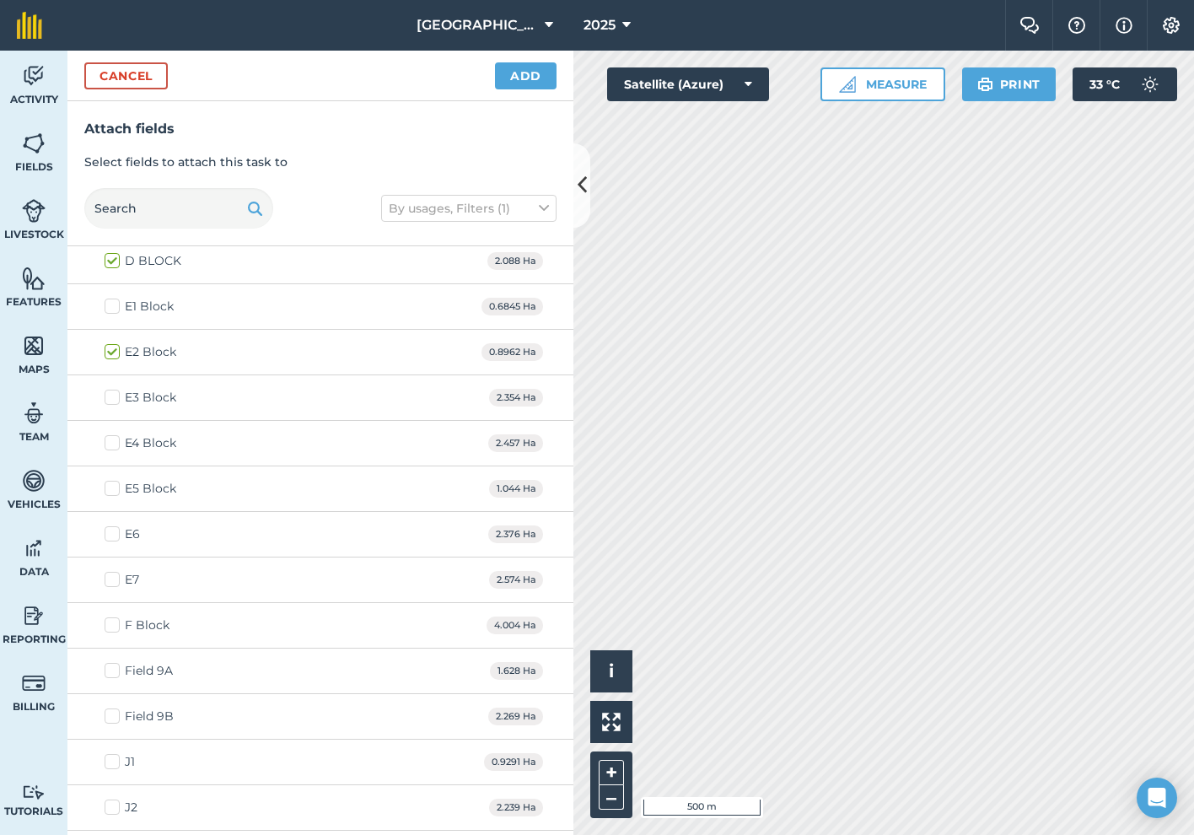
click at [114, 400] on label "E3 Block" at bounding box center [141, 398] width 72 height 18
click at [114, 400] on input "E3 Block" at bounding box center [110, 394] width 11 height 11
click at [114, 400] on label "E3 Block" at bounding box center [141, 396] width 72 height 18
click at [114, 398] on input "E3 Block" at bounding box center [110, 392] width 11 height 11
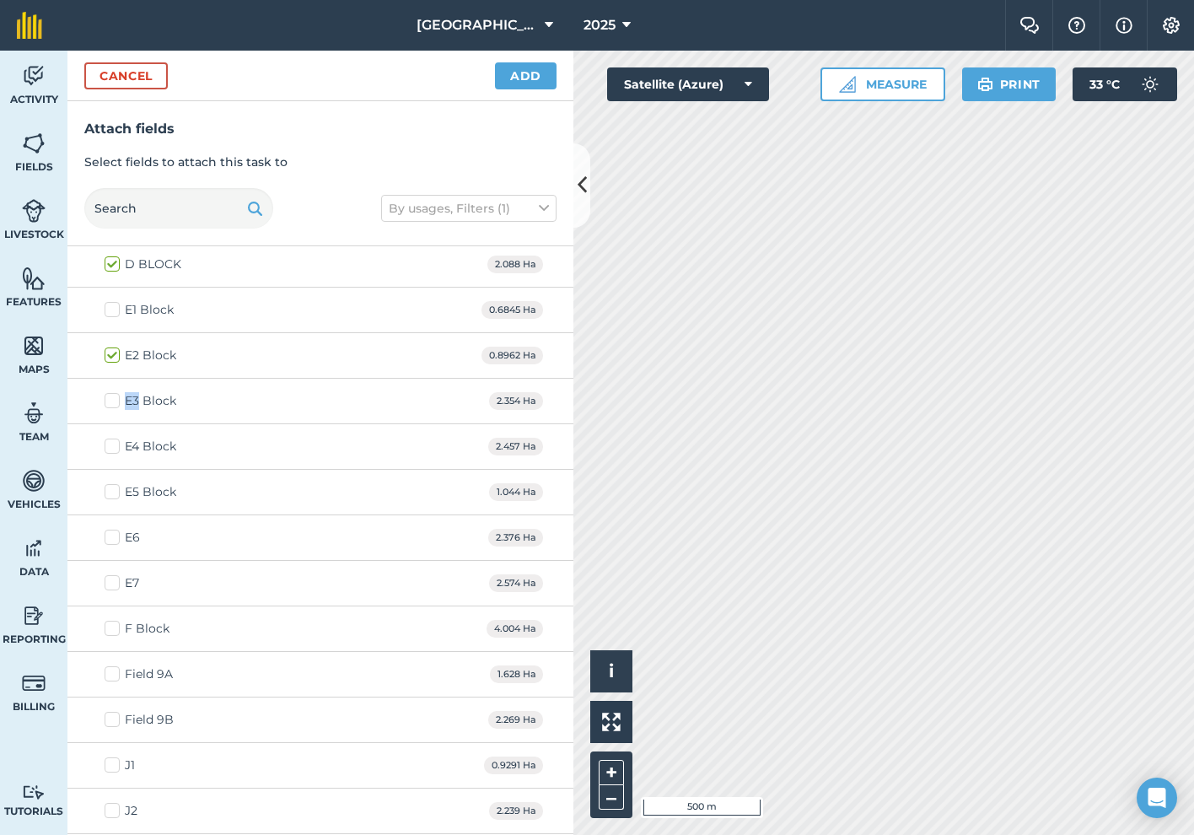
click at [114, 400] on label "E3 Block" at bounding box center [141, 401] width 72 height 18
click at [114, 400] on input "E3 Block" at bounding box center [110, 397] width 11 height 11
click at [114, 400] on label "E3 Block" at bounding box center [141, 398] width 72 height 18
click at [114, 400] on input "E3 Block" at bounding box center [110, 394] width 11 height 11
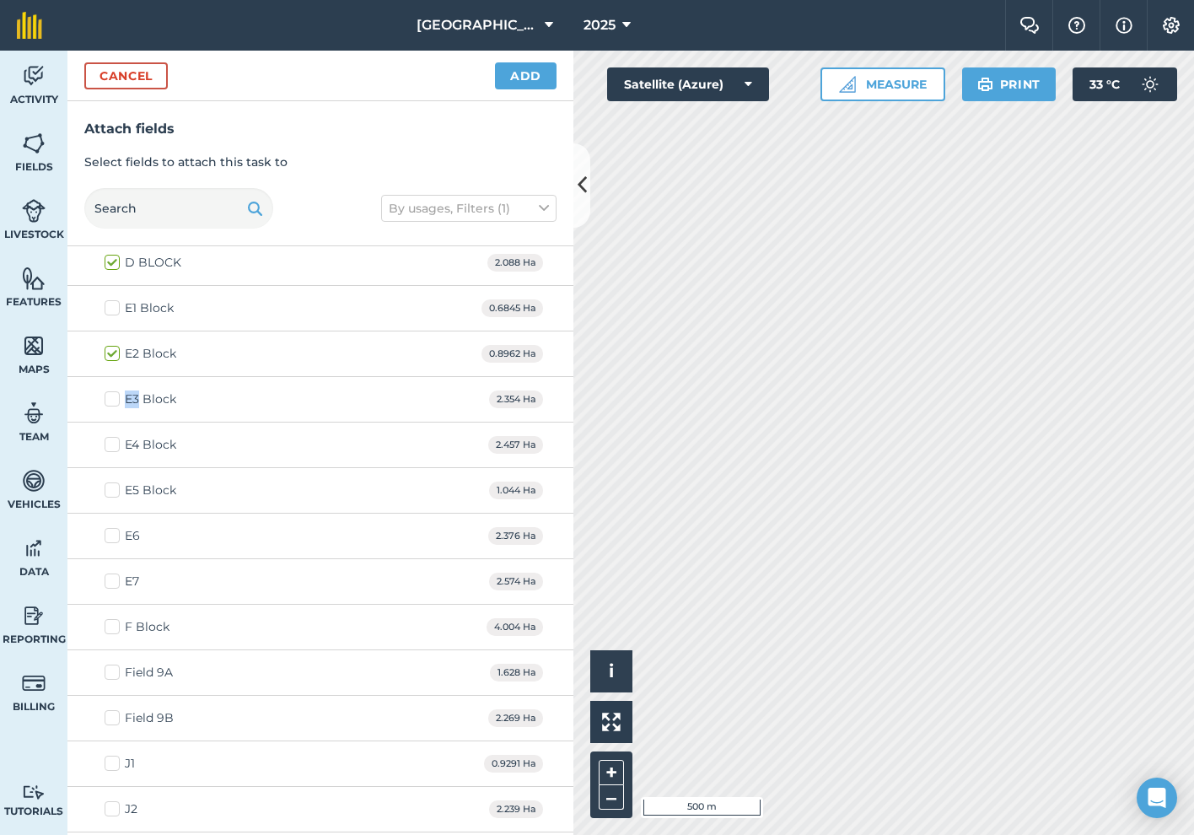
checkbox input "false"
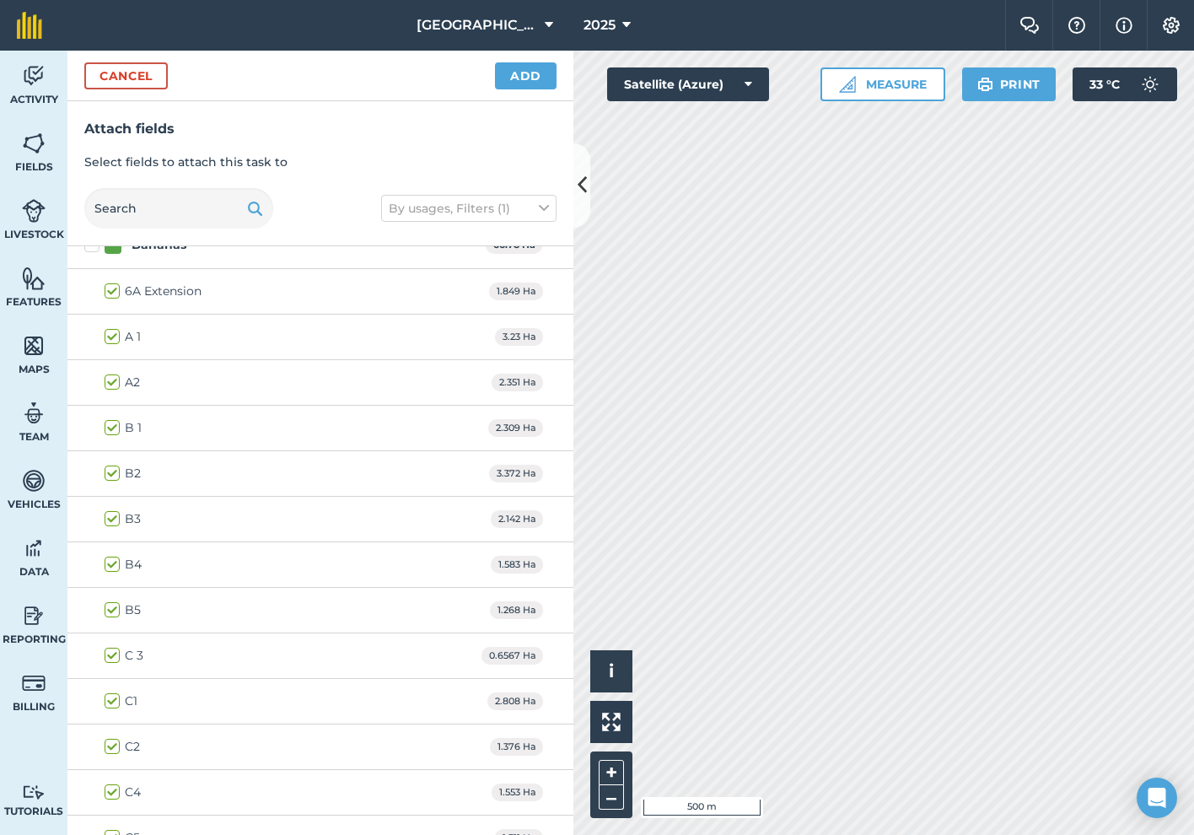
scroll to position [708, 0]
click at [112, 333] on label "6A Extension" at bounding box center [153, 337] width 97 height 18
click at [112, 333] on input "6A Extension" at bounding box center [110, 333] width 11 height 11
checkbox input "false"
drag, startPoint x: 109, startPoint y: 372, endPoint x: 110, endPoint y: 389, distance: 16.9
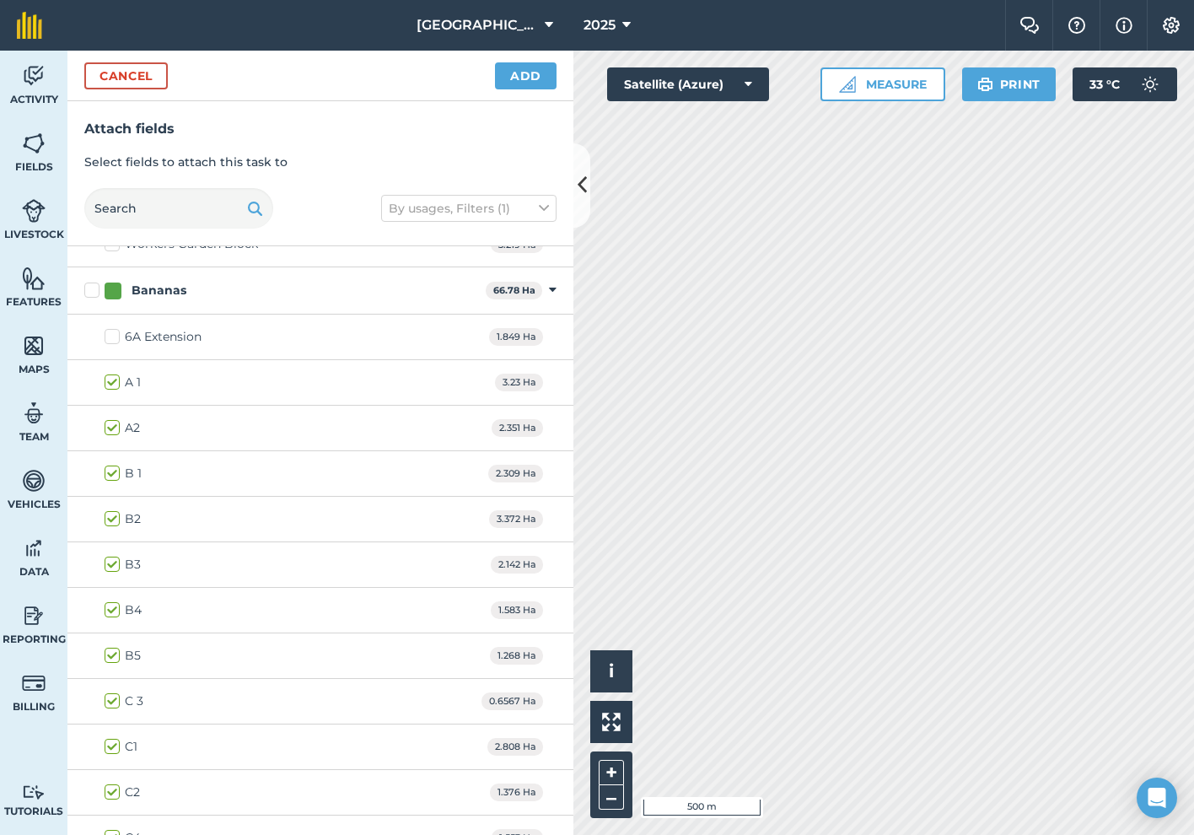
click at [109, 373] on label "A 1" at bounding box center [123, 382] width 36 height 18
click at [109, 373] on input "A 1" at bounding box center [110, 378] width 11 height 11
checkbox input "false"
click at [112, 422] on label "A2" at bounding box center [122, 428] width 35 height 18
click at [112, 422] on input "A2" at bounding box center [110, 424] width 11 height 11
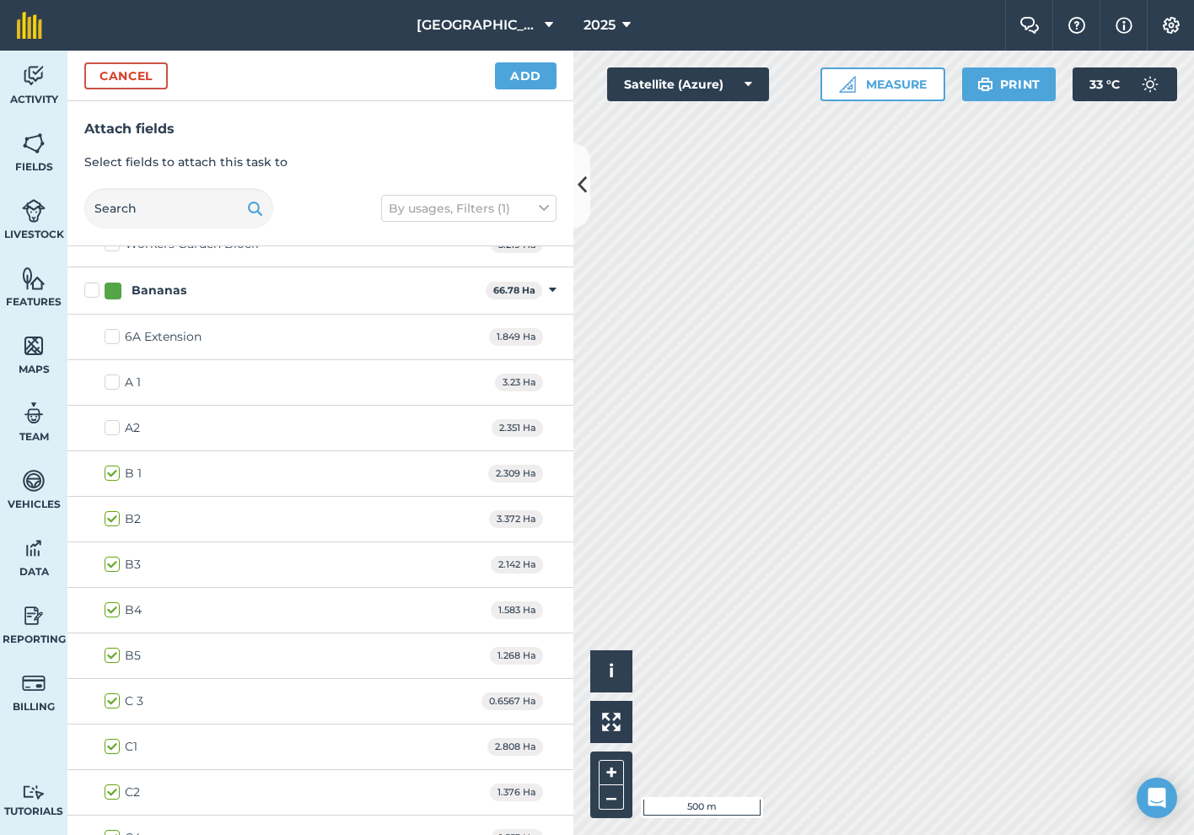
checkbox input "false"
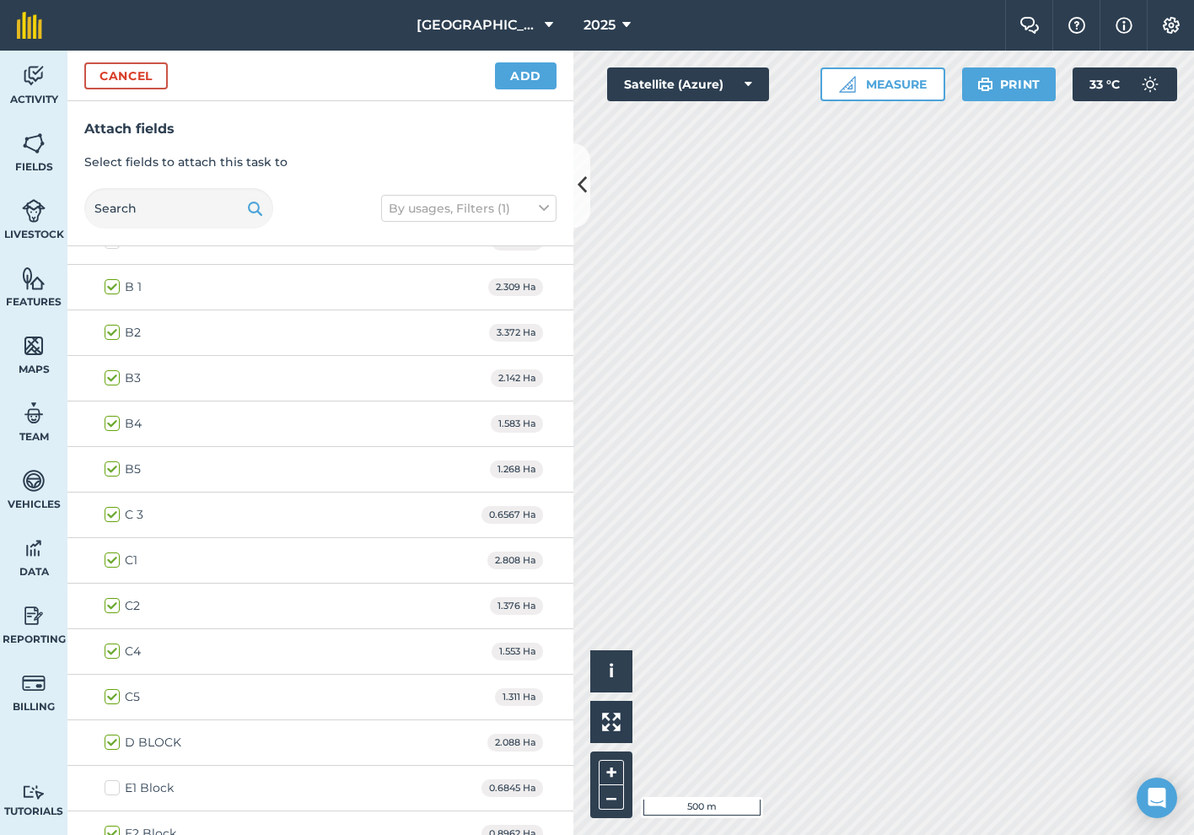
scroll to position [907, 0]
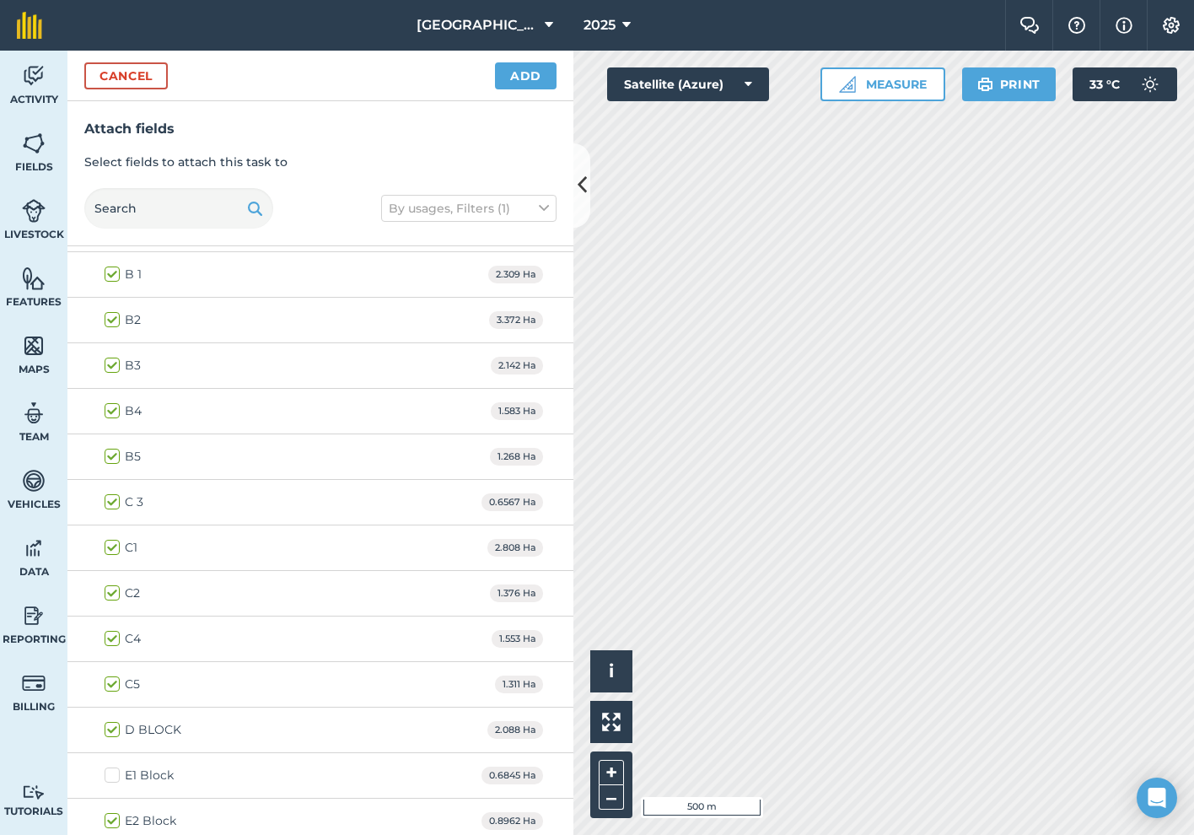
click at [110, 362] on label "B3" at bounding box center [123, 366] width 36 height 18
click at [110, 362] on input "B3" at bounding box center [110, 362] width 11 height 11
checkbox input "false"
click at [110, 413] on label "B4" at bounding box center [123, 411] width 37 height 18
click at [110, 413] on input "B4" at bounding box center [110, 407] width 11 height 11
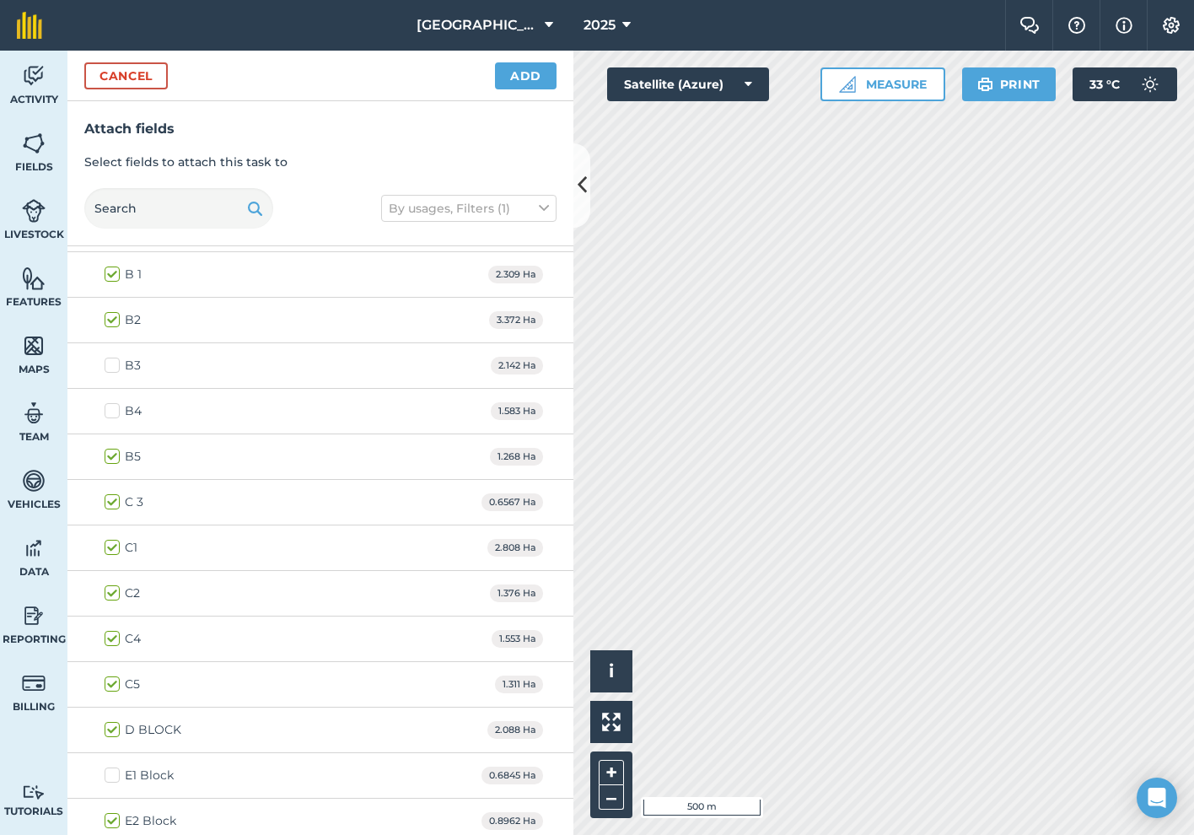
checkbox input "false"
click at [115, 454] on label "B5" at bounding box center [123, 457] width 36 height 18
click at [115, 454] on input "B5" at bounding box center [110, 453] width 11 height 11
checkbox input "false"
click at [115, 498] on label "C 3" at bounding box center [124, 502] width 39 height 18
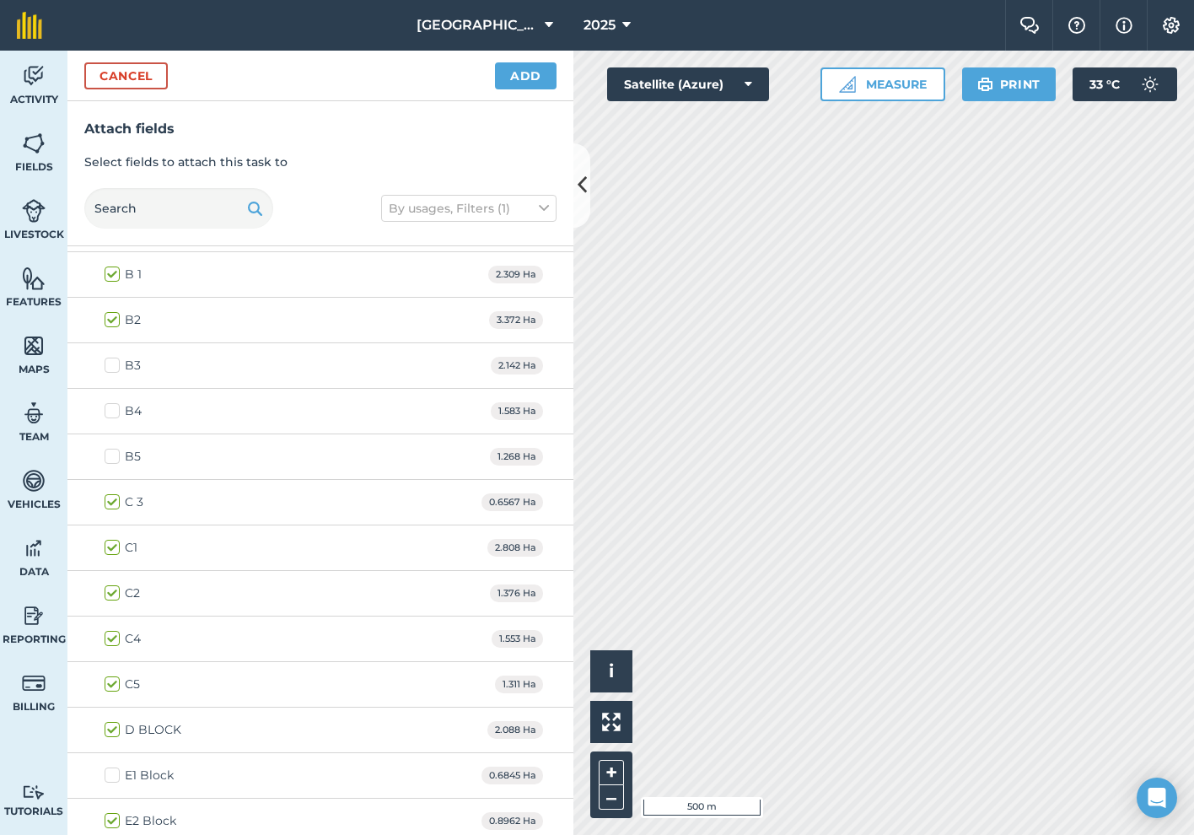
click at [115, 498] on input "C 3" at bounding box center [110, 498] width 11 height 11
checkbox input "false"
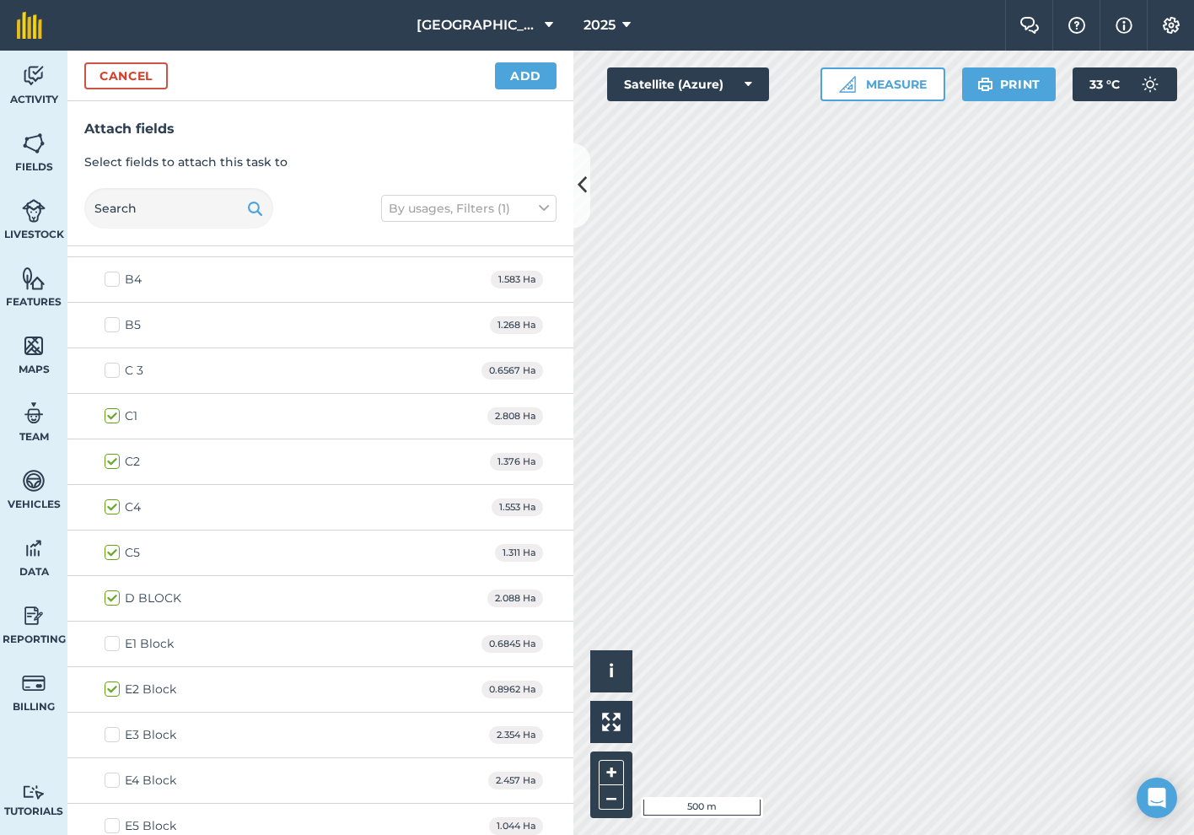
scroll to position [1099, 0]
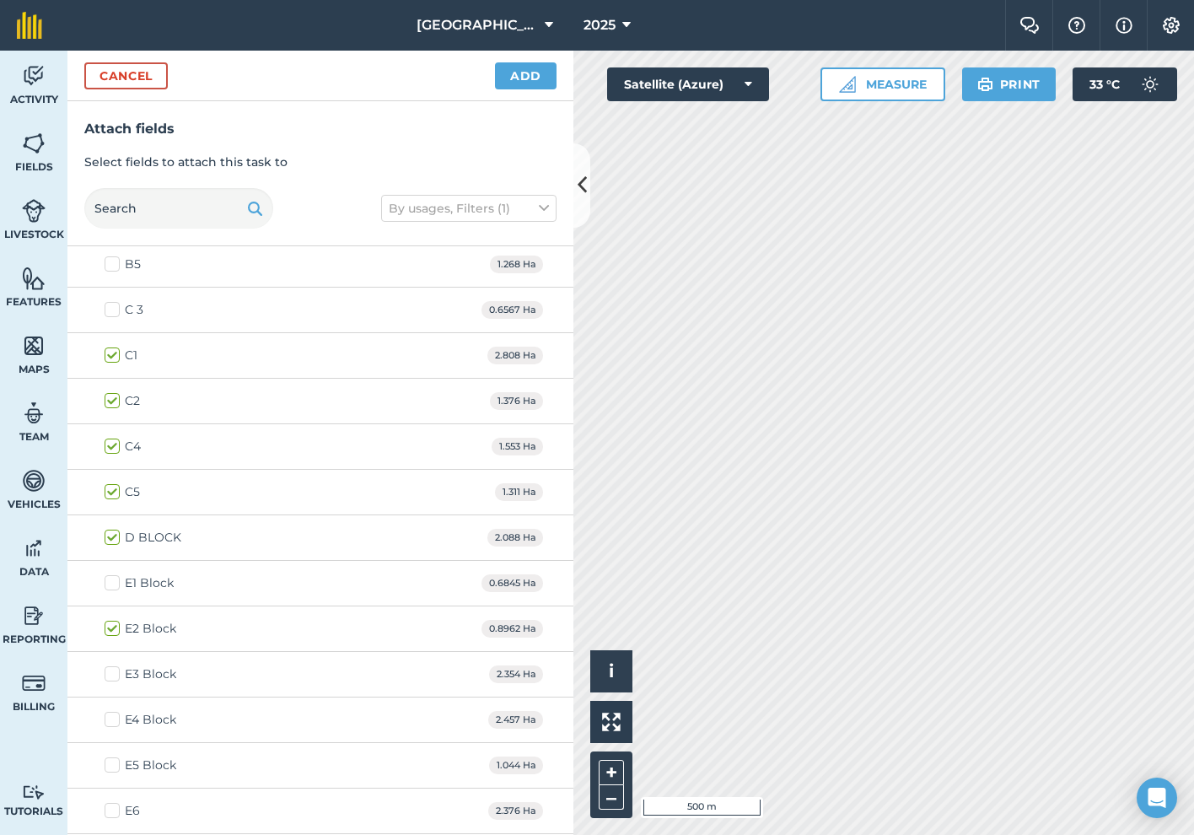
click at [114, 357] on label "C1" at bounding box center [121, 355] width 33 height 18
click at [114, 357] on input "C1" at bounding box center [110, 351] width 11 height 11
checkbox input "false"
click at [114, 400] on label "C2" at bounding box center [122, 401] width 35 height 18
click at [114, 400] on input "C2" at bounding box center [110, 397] width 11 height 11
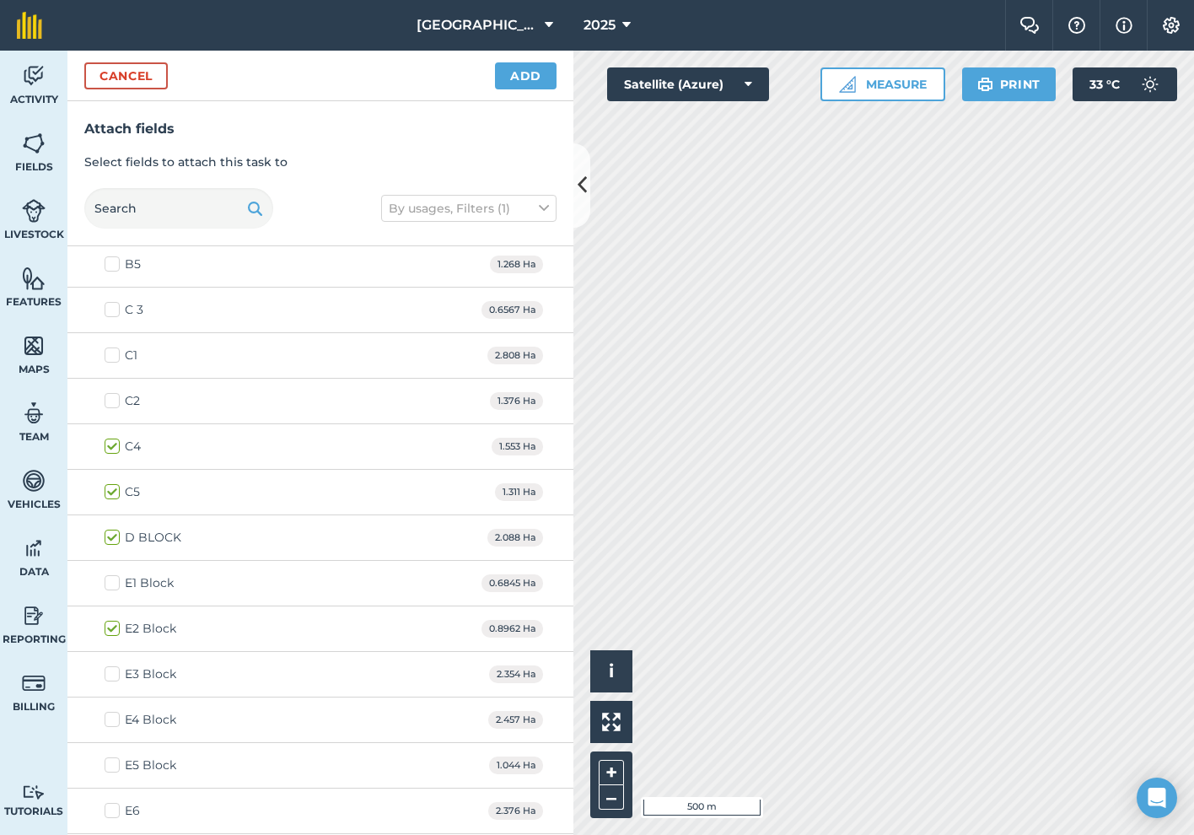
checkbox input "false"
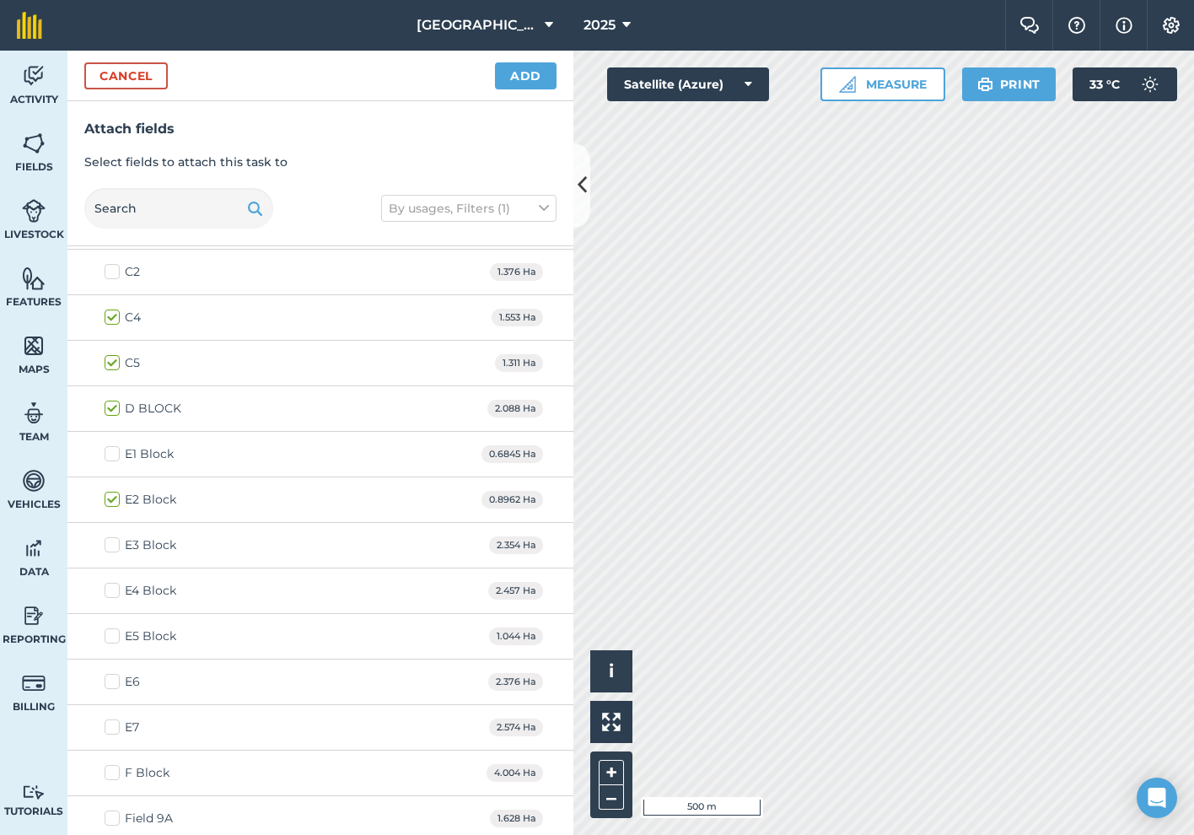
scroll to position [1232, 0]
click at [112, 313] on label "C4" at bounding box center [123, 314] width 36 height 18
click at [112, 313] on input "C4" at bounding box center [110, 310] width 11 height 11
checkbox input "false"
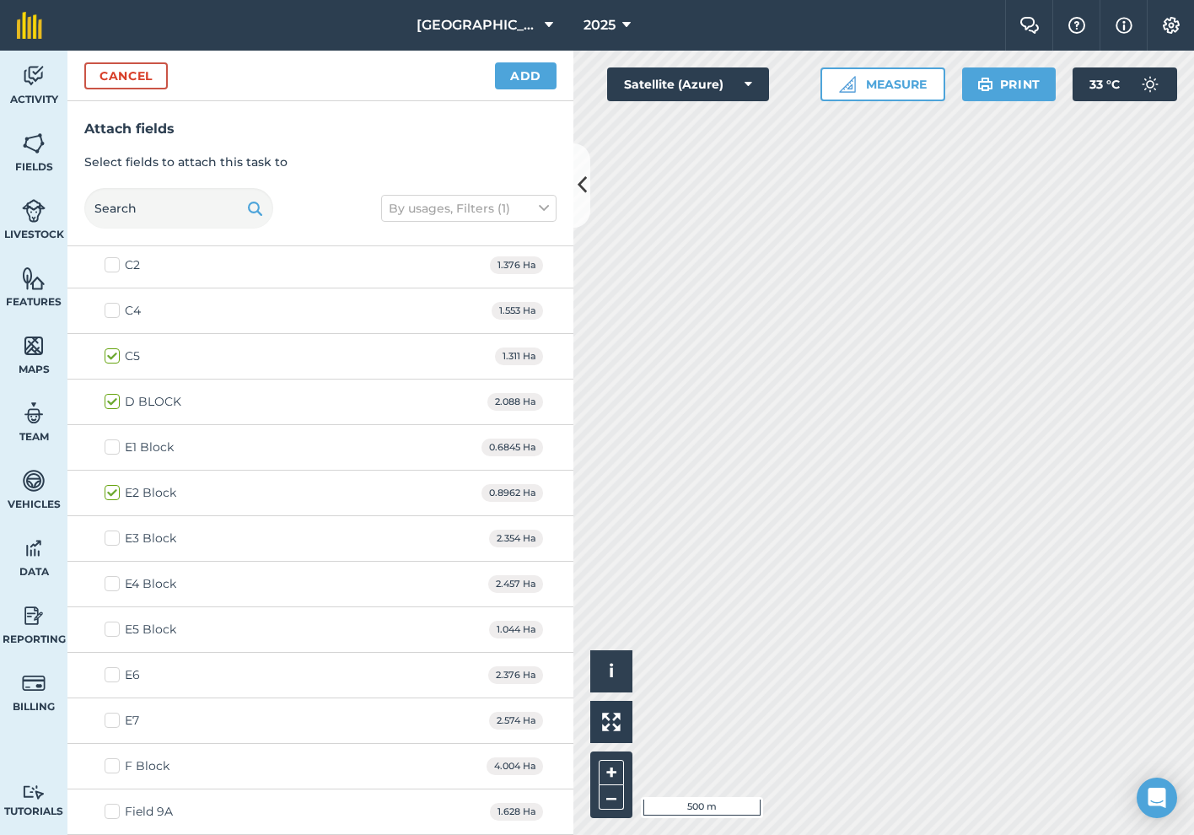
click at [110, 354] on label "C5" at bounding box center [122, 356] width 35 height 18
click at [110, 354] on input "C5" at bounding box center [110, 352] width 11 height 11
checkbox input "false"
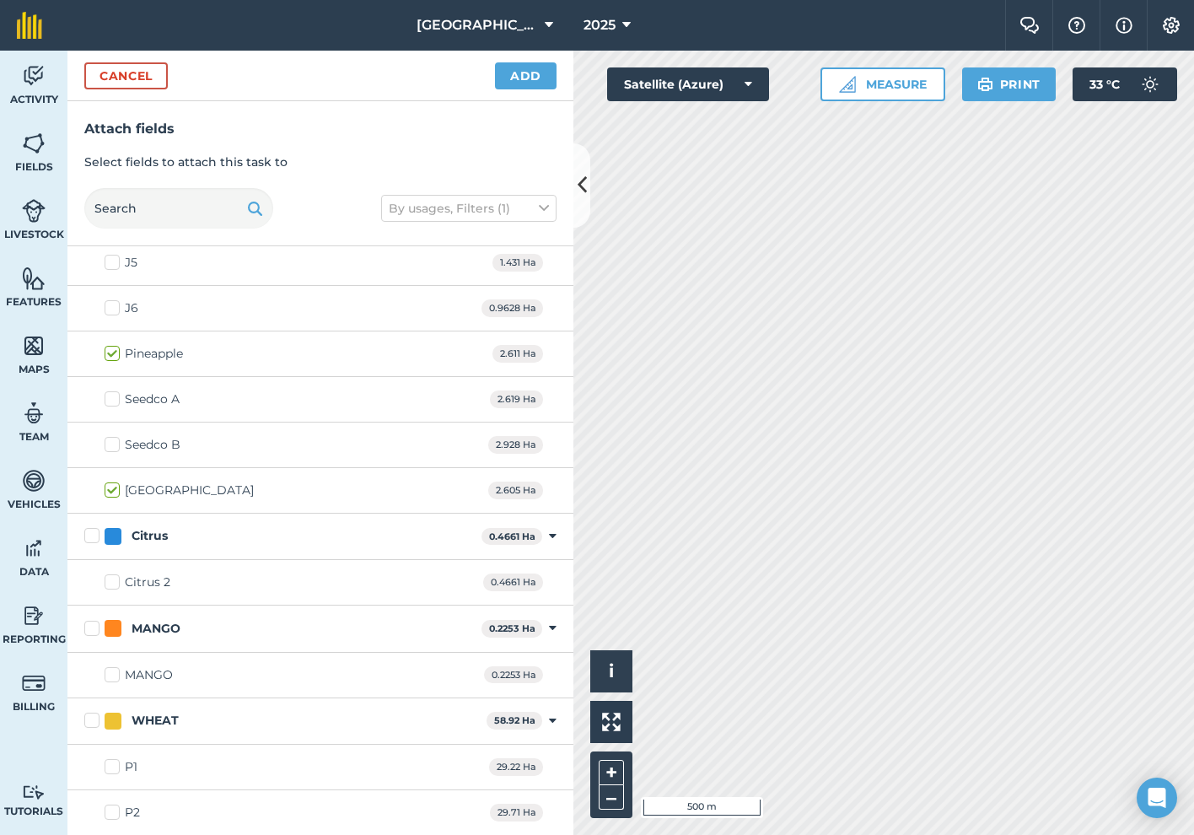
scroll to position [2055, 0]
click at [526, 68] on button "Add" at bounding box center [526, 75] width 62 height 27
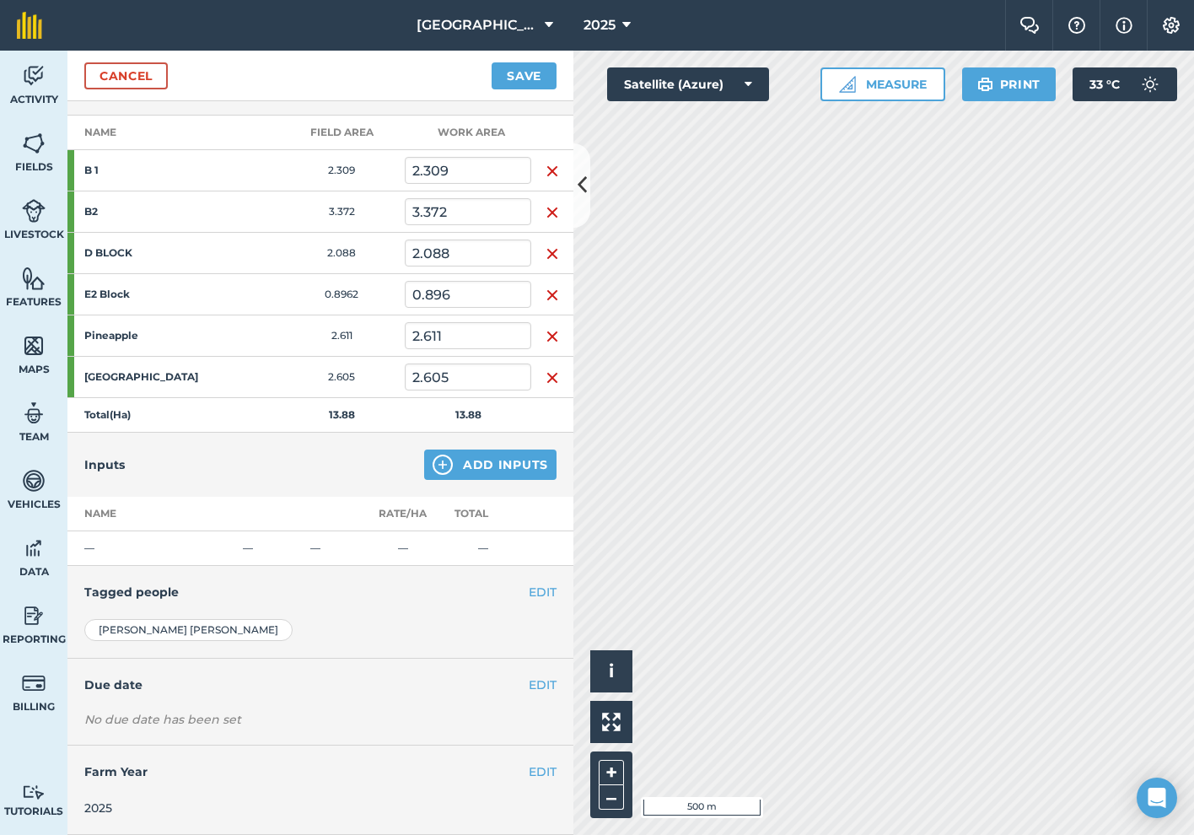
scroll to position [227, 0]
click at [480, 464] on button "Add Inputs" at bounding box center [490, 466] width 132 height 30
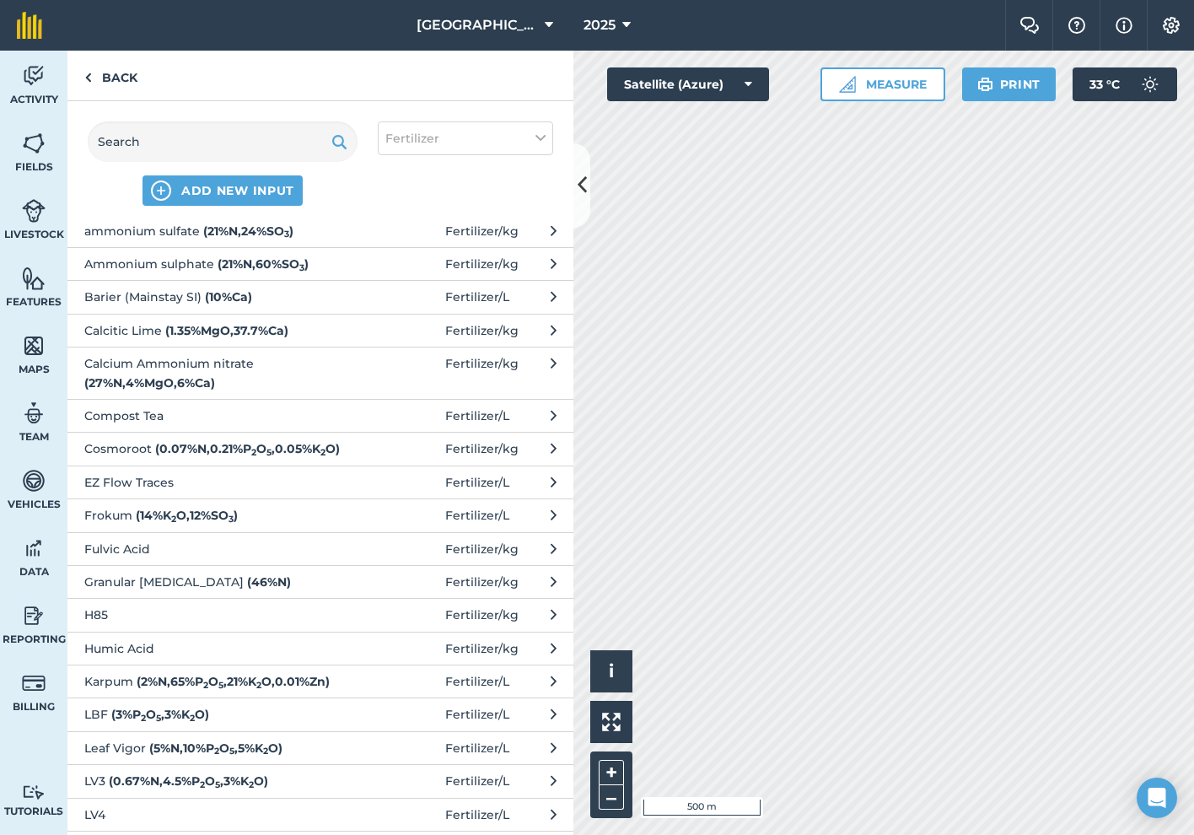
scroll to position [67, 0]
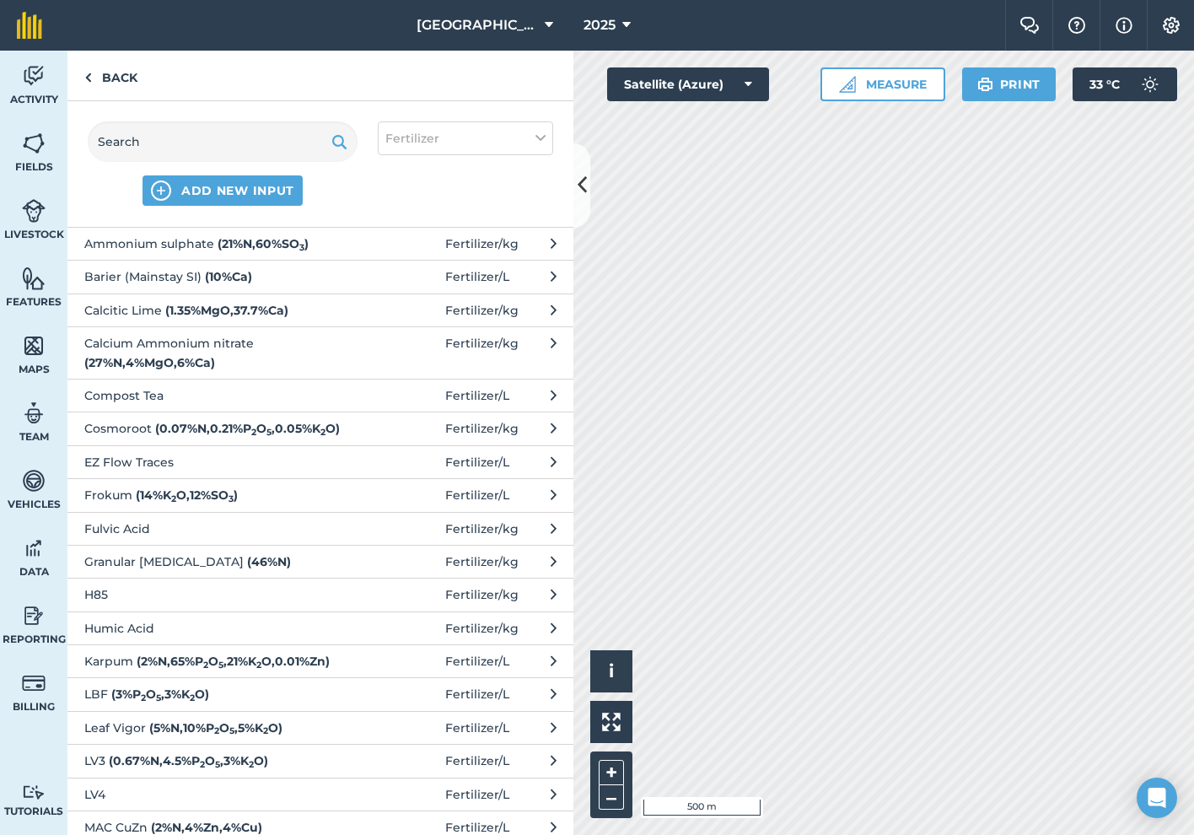
click at [236, 357] on span "Calcium Ammonium nitrate ( 27 % N , 4 % MgO , 6 % Ca )" at bounding box center [222, 353] width 276 height 38
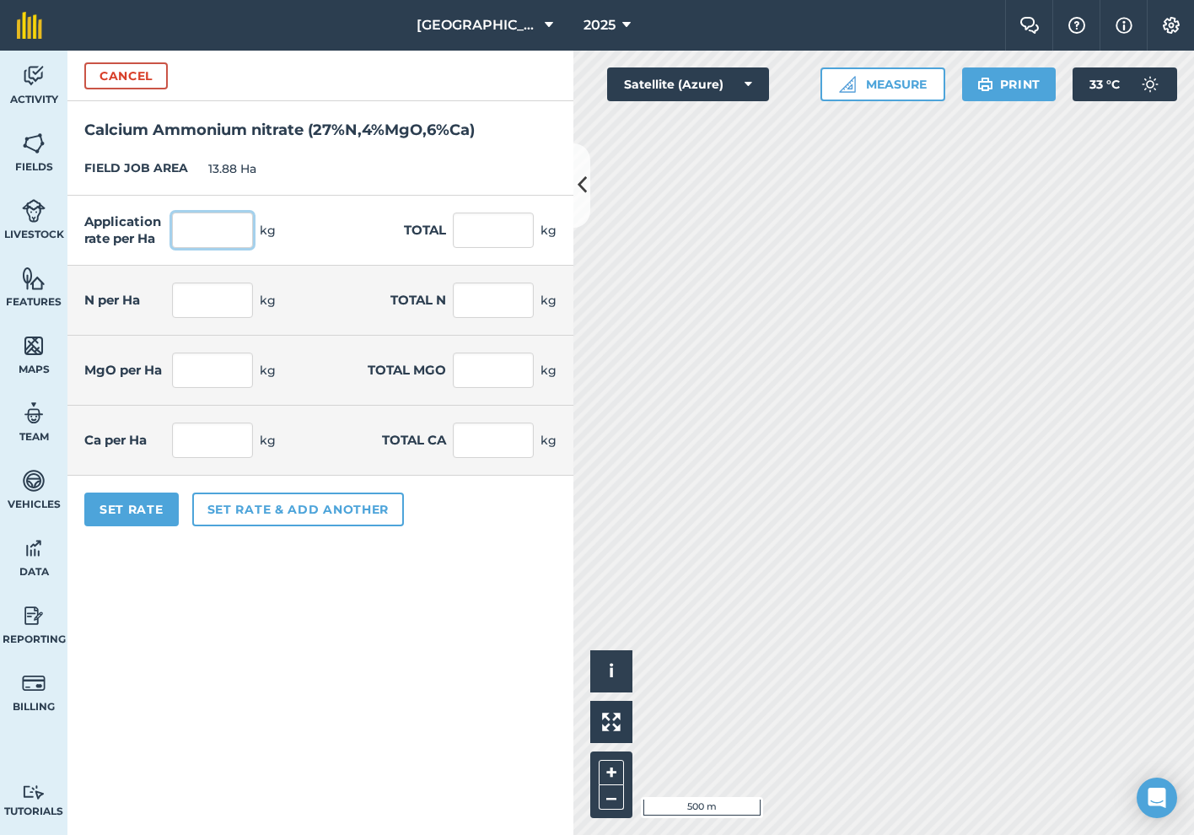
click at [223, 246] on input "text" at bounding box center [212, 229] width 81 height 35
type input "30"
type input "416.4"
type input "8.1"
type input "112.428"
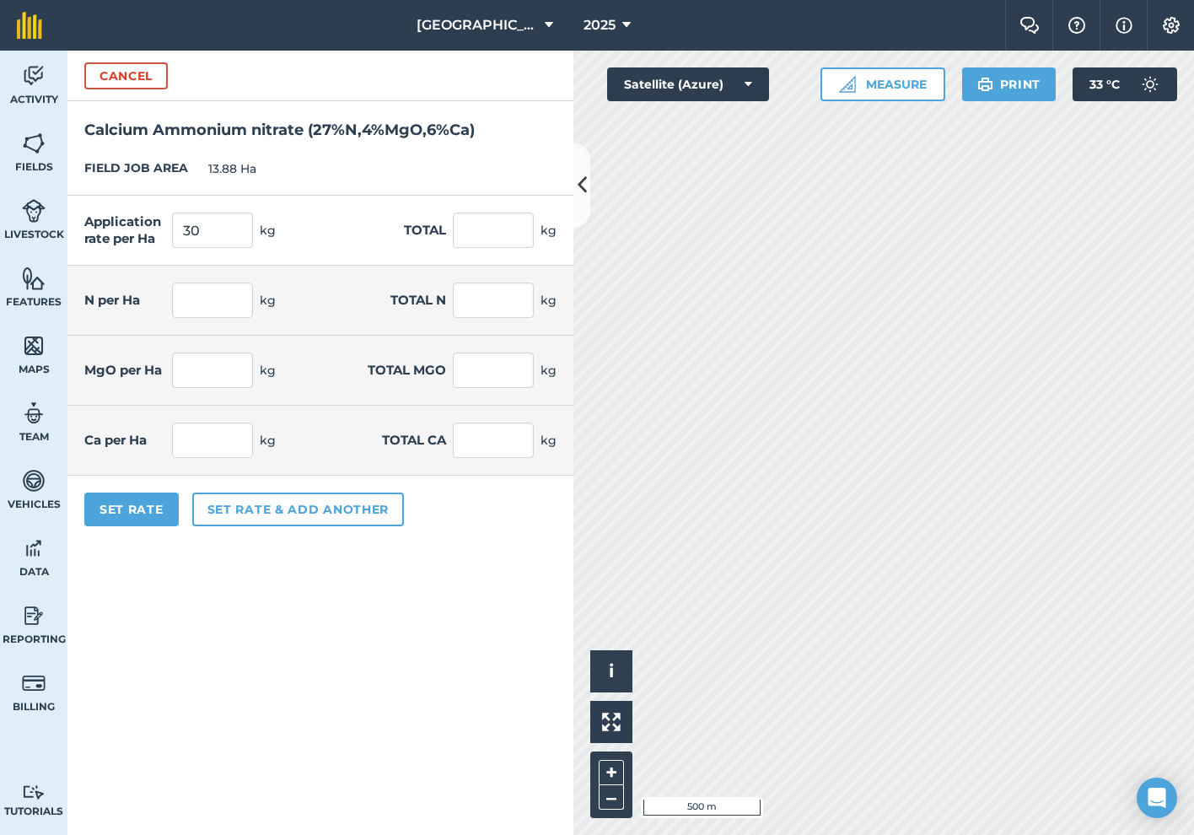
type input "1.2"
type input "16.656"
type input "1.8"
type input "24.984"
click at [317, 240] on div "Application rate per Ha 30 kg Total 416.4 kg" at bounding box center [320, 231] width 506 height 70
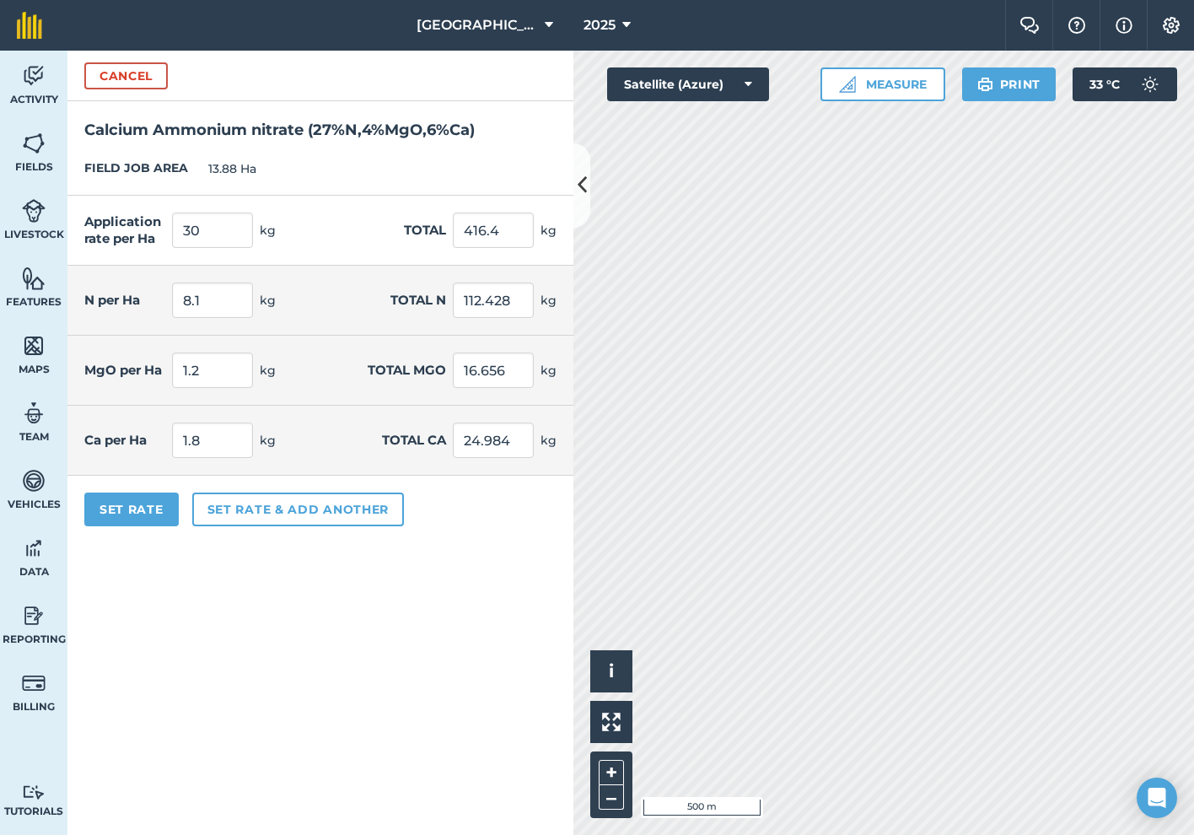
click at [153, 508] on button "Set Rate" at bounding box center [131, 509] width 94 height 34
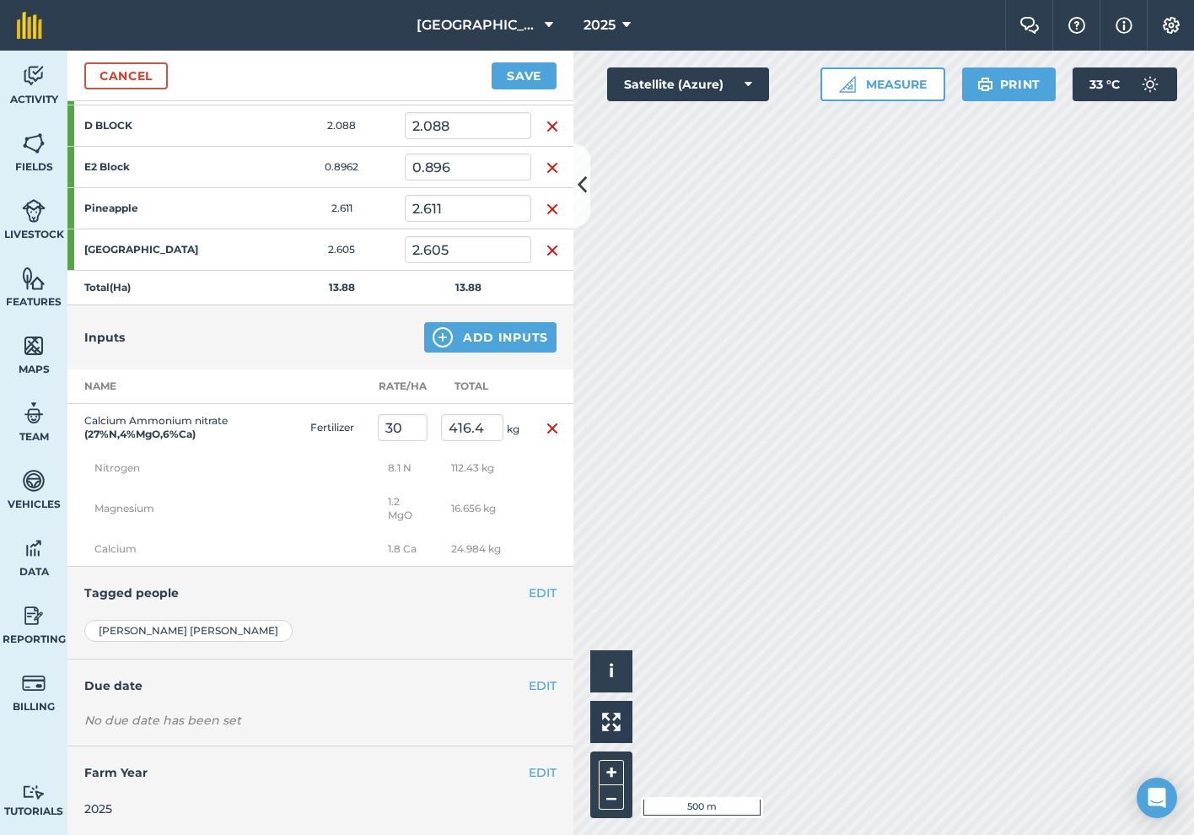
scroll to position [355, 0]
drag, startPoint x: 539, startPoint y: 593, endPoint x: 529, endPoint y: 596, distance: 9.6
click at [535, 593] on button "EDIT" at bounding box center [543, 593] width 28 height 19
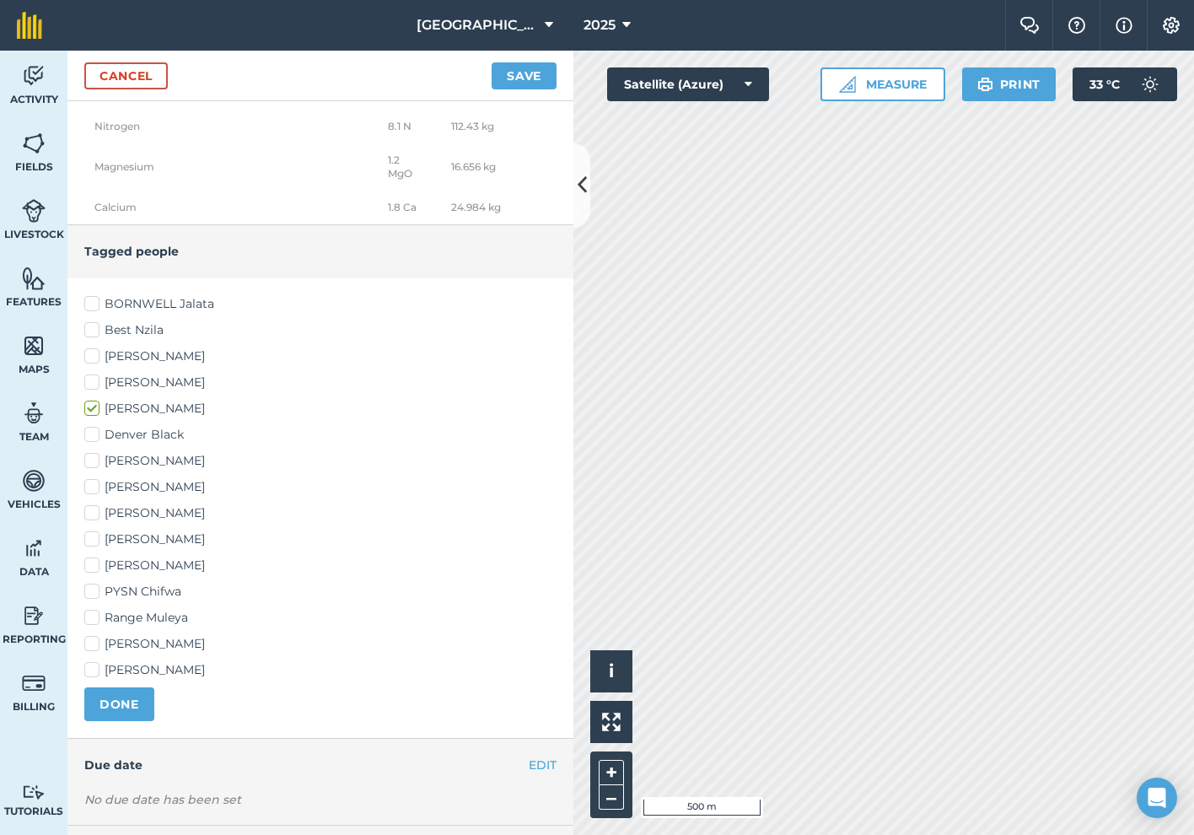
scroll to position [717, 0]
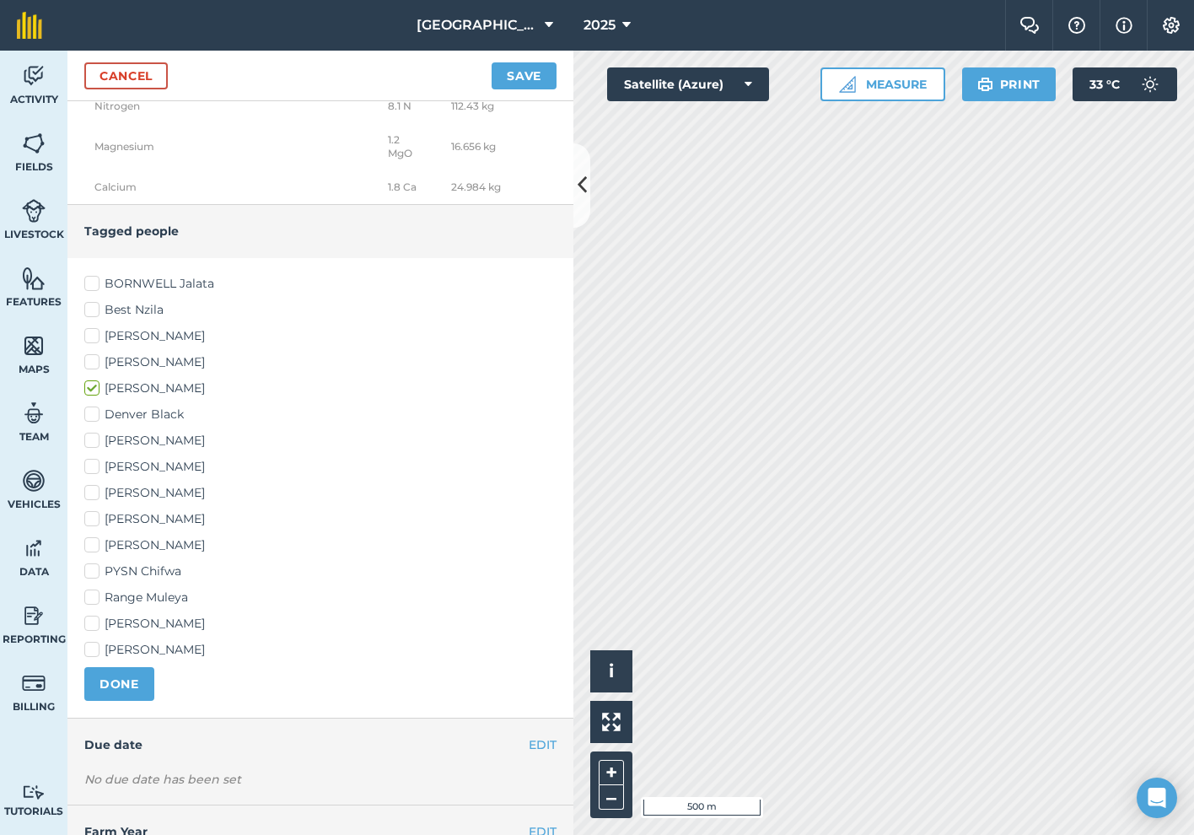
click at [93, 543] on label "[PERSON_NAME]" at bounding box center [320, 545] width 472 height 18
click at [93, 543] on input "[PERSON_NAME]" at bounding box center [89, 541] width 11 height 11
checkbox input "true"
click at [94, 518] on label "[PERSON_NAME]" at bounding box center [320, 519] width 472 height 18
click at [94, 518] on input "[PERSON_NAME]" at bounding box center [89, 515] width 11 height 11
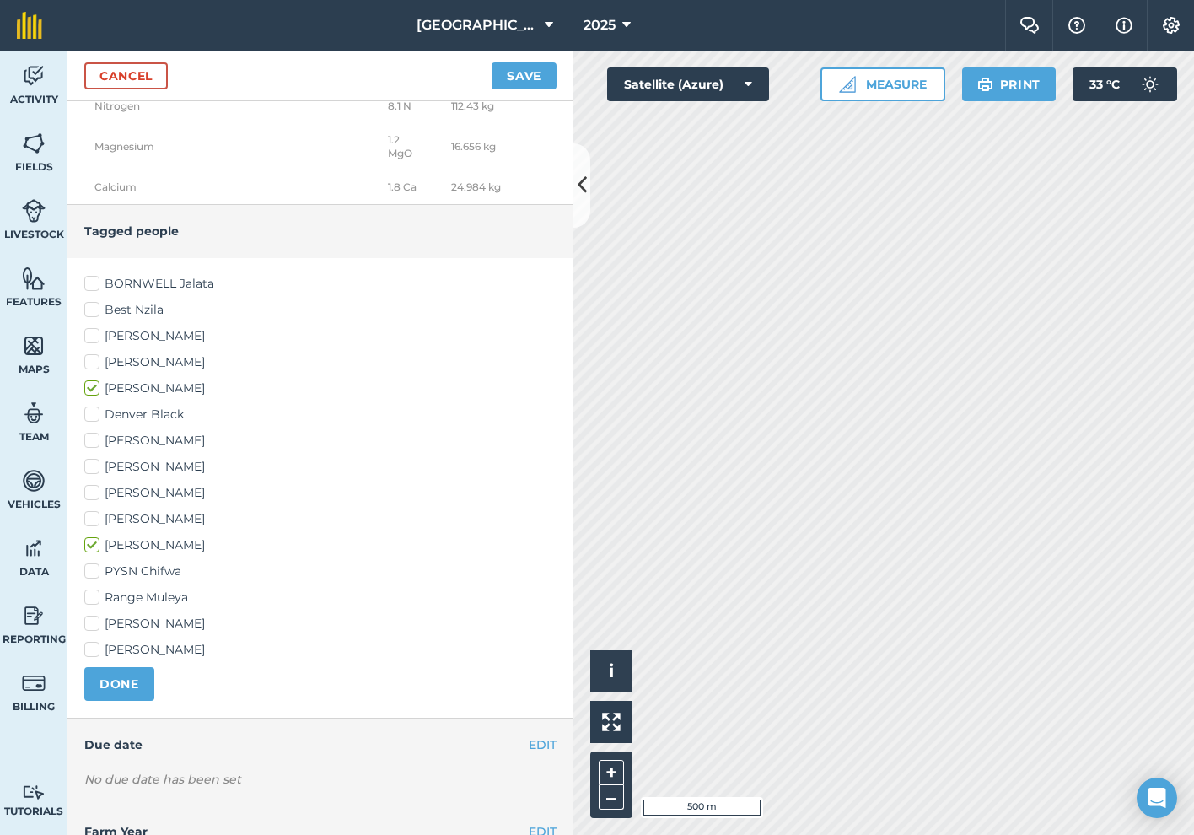
checkbox input "true"
click at [94, 416] on label "Denver Black" at bounding box center [320, 414] width 472 height 18
click at [94, 416] on input "Denver Black" at bounding box center [89, 410] width 11 height 11
checkbox input "true"
click at [121, 685] on button "DONE" at bounding box center [119, 684] width 70 height 34
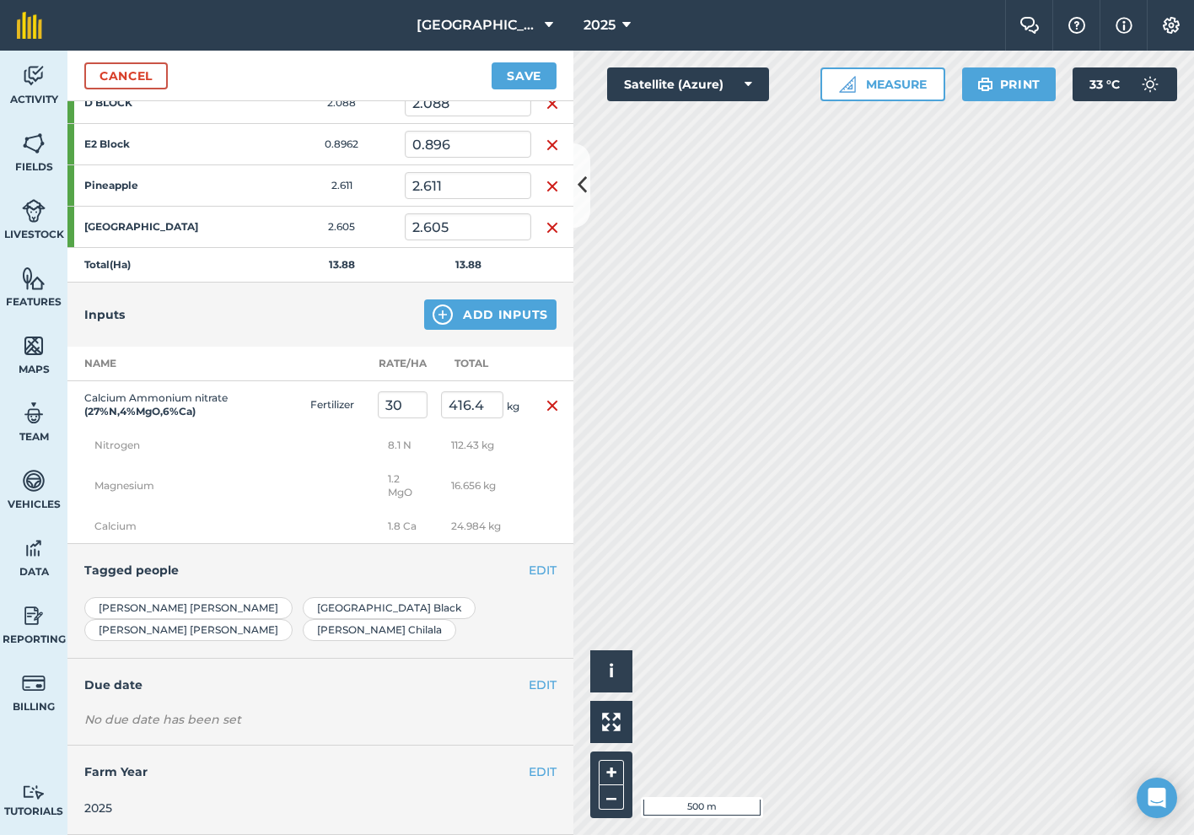
scroll to position [355, 0]
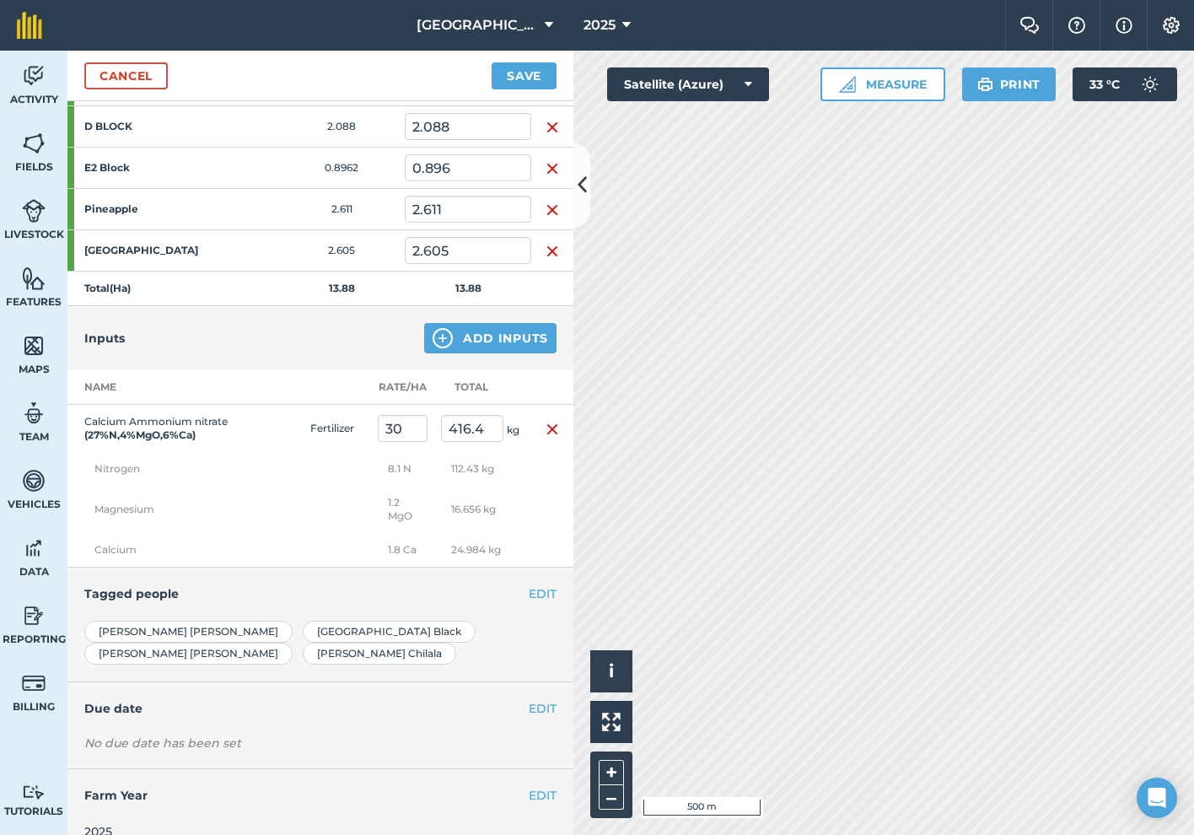
click at [542, 699] on button "EDIT" at bounding box center [543, 708] width 28 height 19
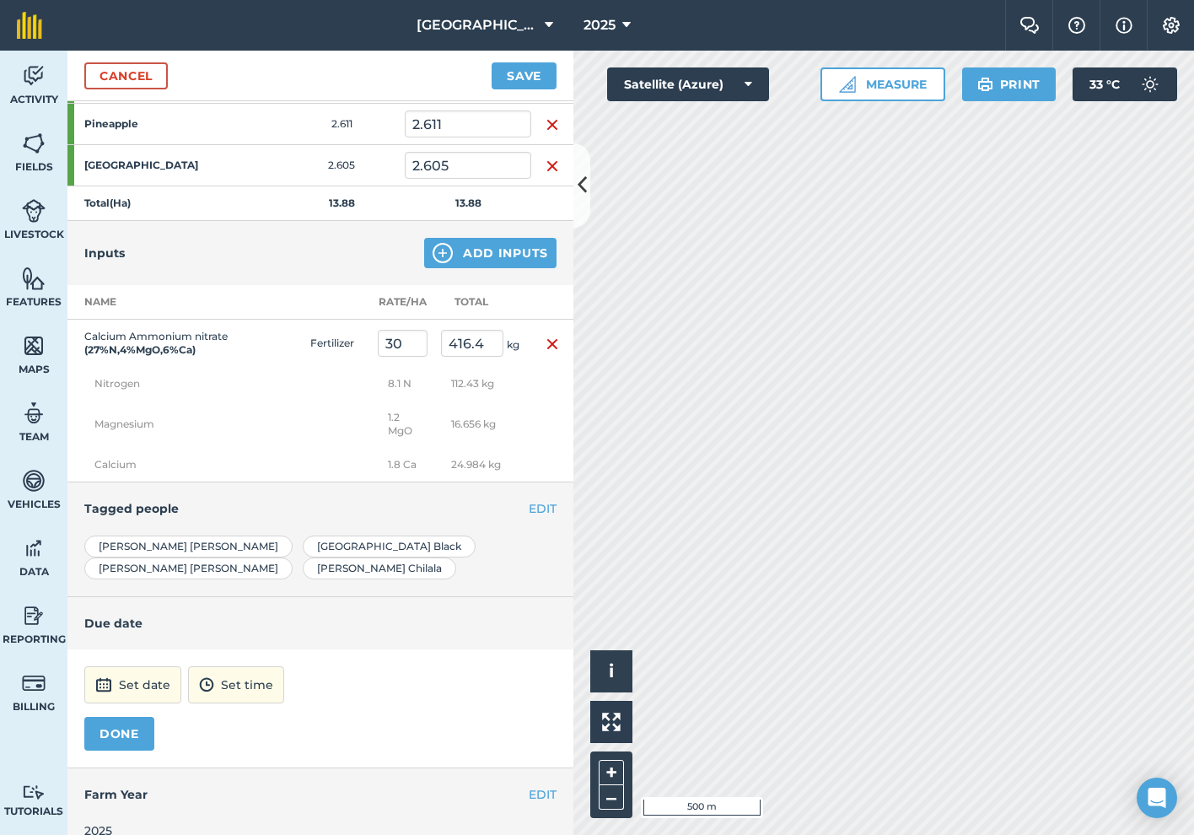
scroll to position [439, 0]
click at [137, 667] on button "Set date" at bounding box center [132, 685] width 97 height 37
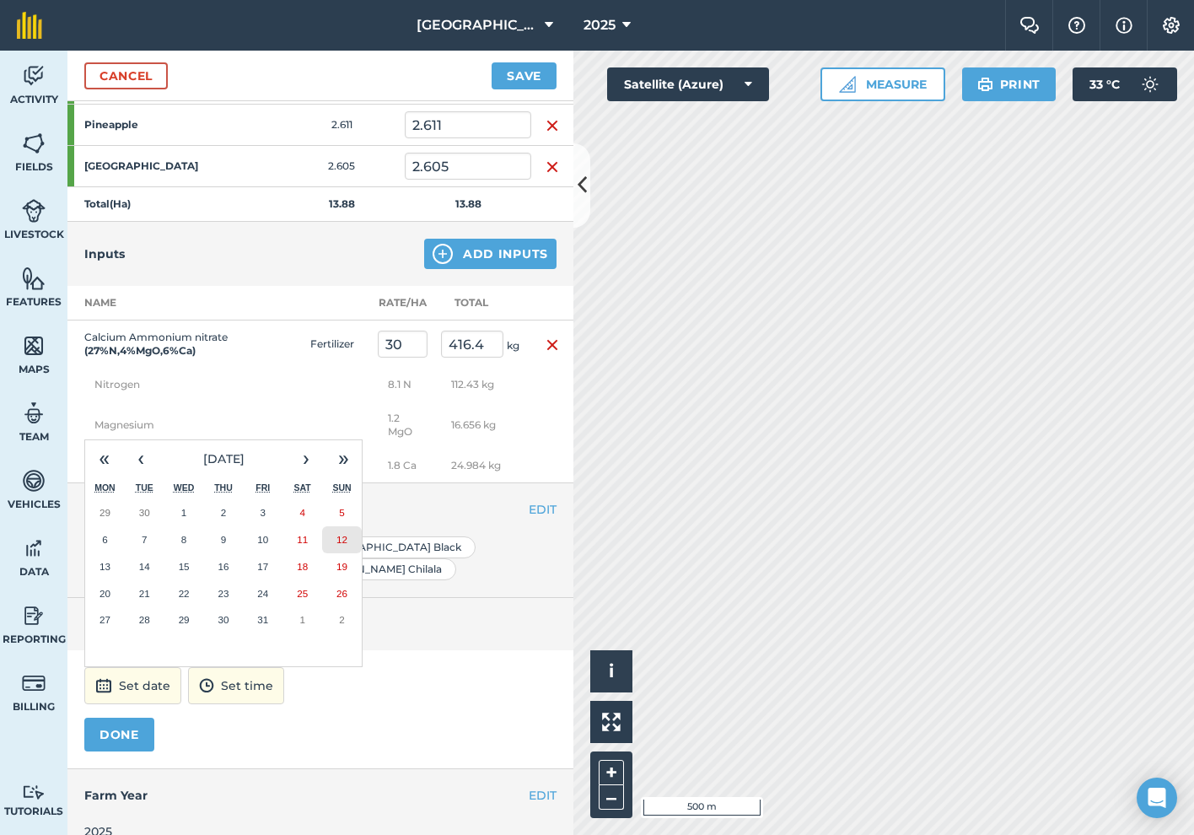
click at [345, 534] on abbr "12" at bounding box center [341, 539] width 11 height 11
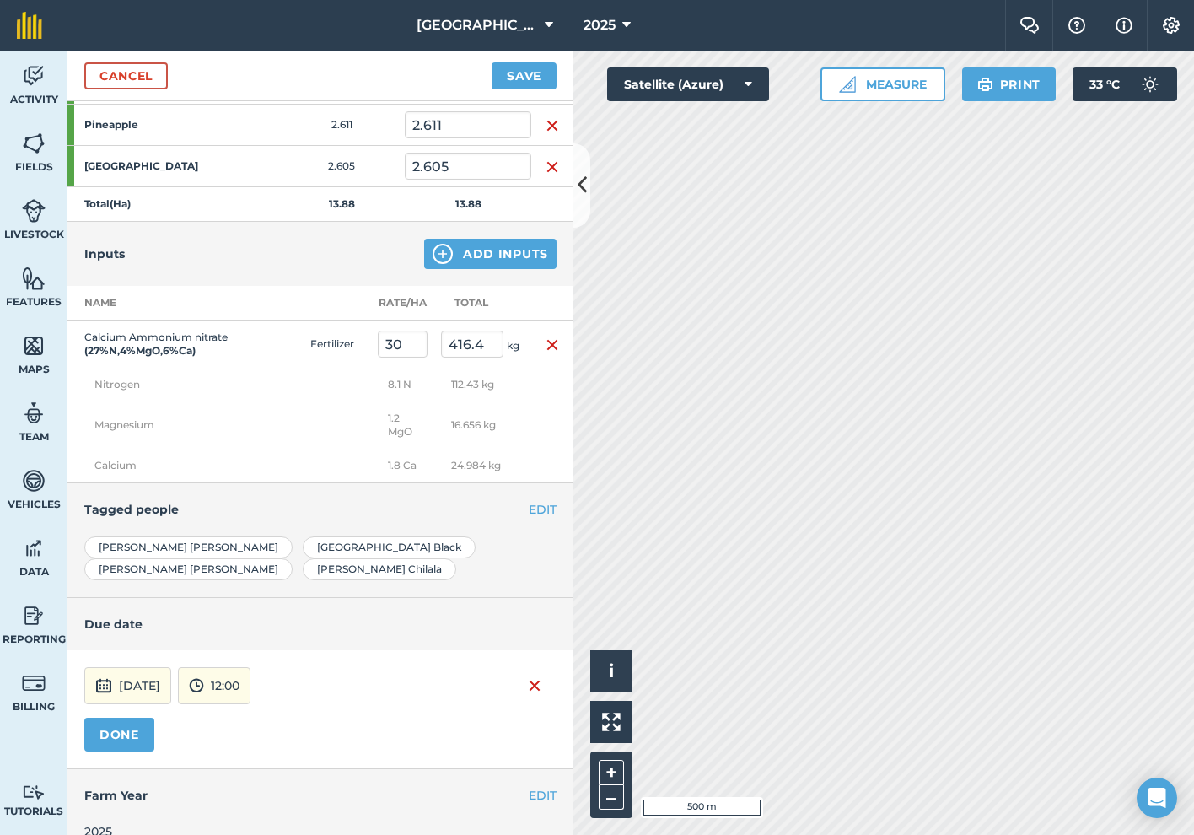
click at [137, 717] on button "DONE" at bounding box center [119, 734] width 70 height 34
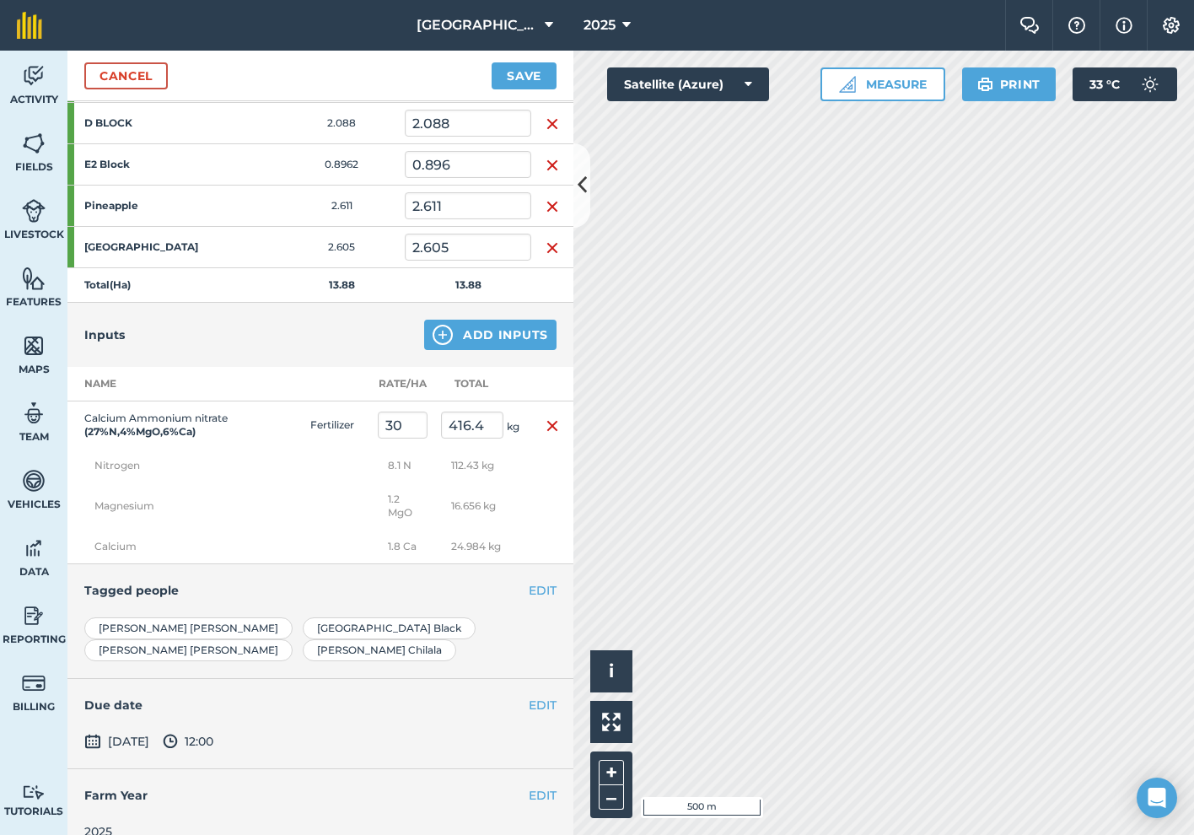
click at [546, 88] on button "Save" at bounding box center [523, 75] width 65 height 27
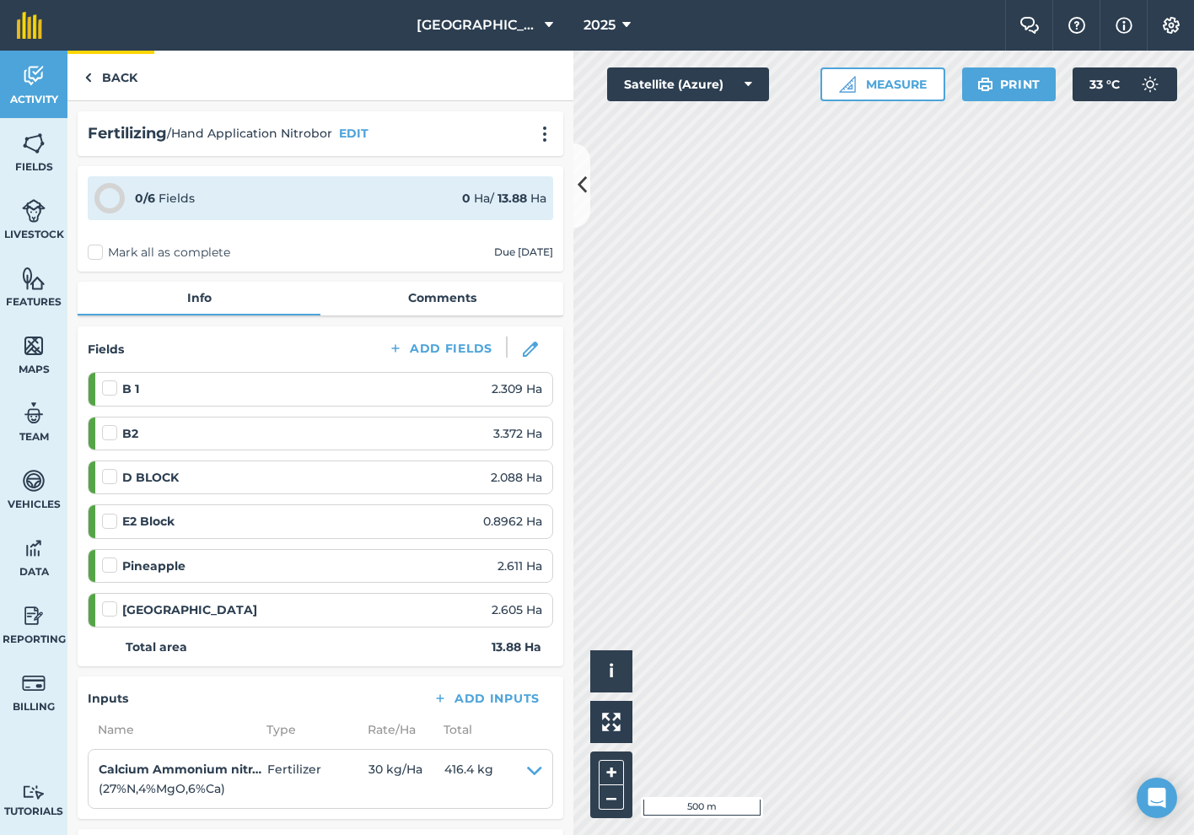
click at [117, 80] on link "Back" at bounding box center [110, 76] width 87 height 50
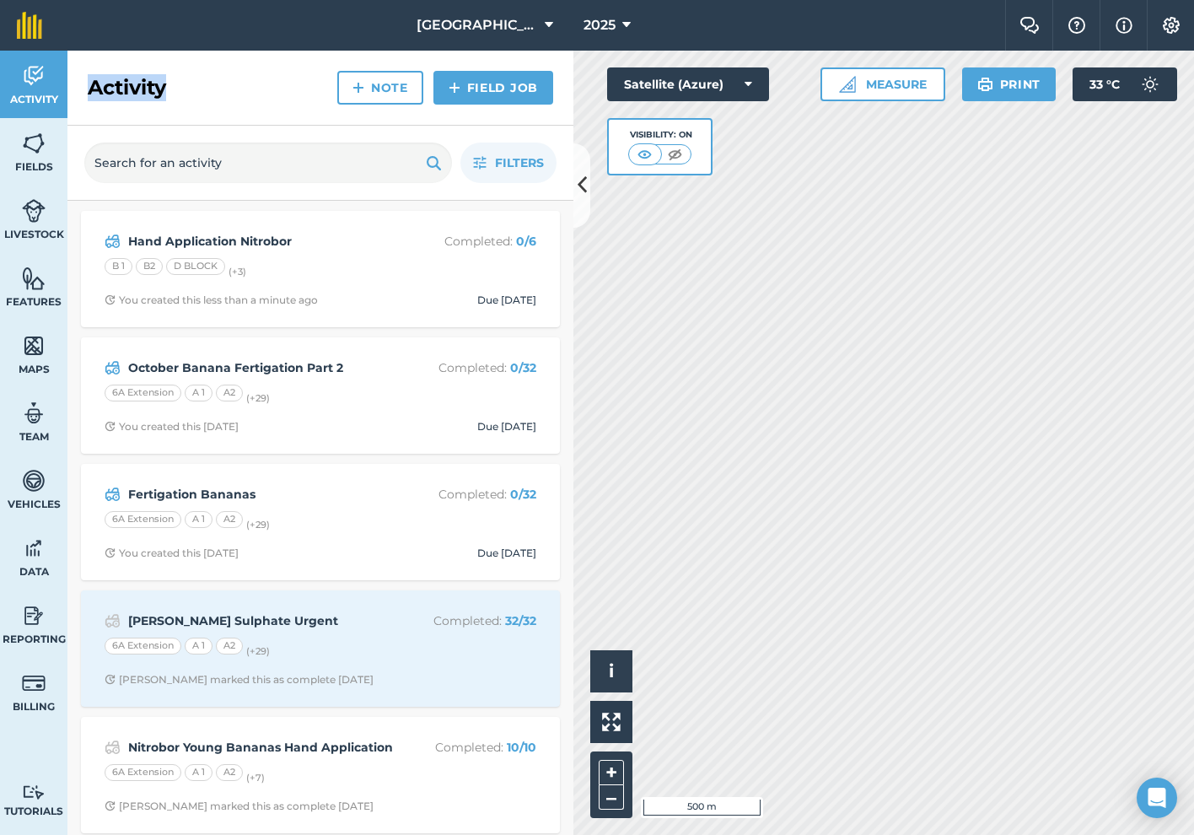
drag, startPoint x: 93, startPoint y: 92, endPoint x: 174, endPoint y: 89, distance: 81.0
click at [174, 89] on div "Activity Note Field Job" at bounding box center [320, 88] width 506 height 75
click at [190, 88] on div "Activity Note Field Job" at bounding box center [320, 88] width 506 height 75
drag, startPoint x: 87, startPoint y: 88, endPoint x: 171, endPoint y: 90, distance: 84.3
click at [171, 90] on div "Activity Note Field Job" at bounding box center [320, 88] width 506 height 75
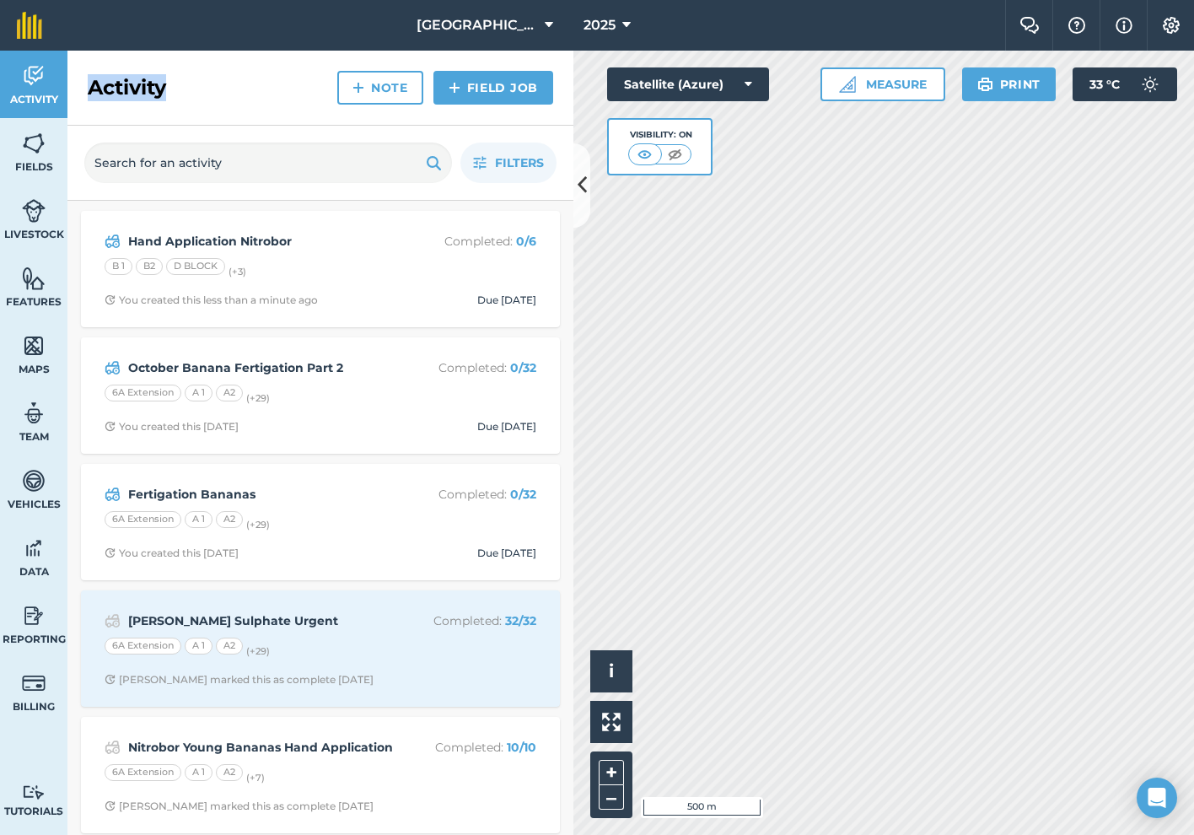
click at [180, 90] on div "Activity Note Field Job" at bounding box center [320, 88] width 506 height 75
drag, startPoint x: 89, startPoint y: 92, endPoint x: 172, endPoint y: 91, distance: 82.6
click at [169, 91] on div "Activity Note Field Job" at bounding box center [320, 88] width 506 height 75
click at [88, 89] on h2 "Activity" at bounding box center [127, 87] width 78 height 27
drag, startPoint x: 88, startPoint y: 89, endPoint x: 176, endPoint y: 89, distance: 88.5
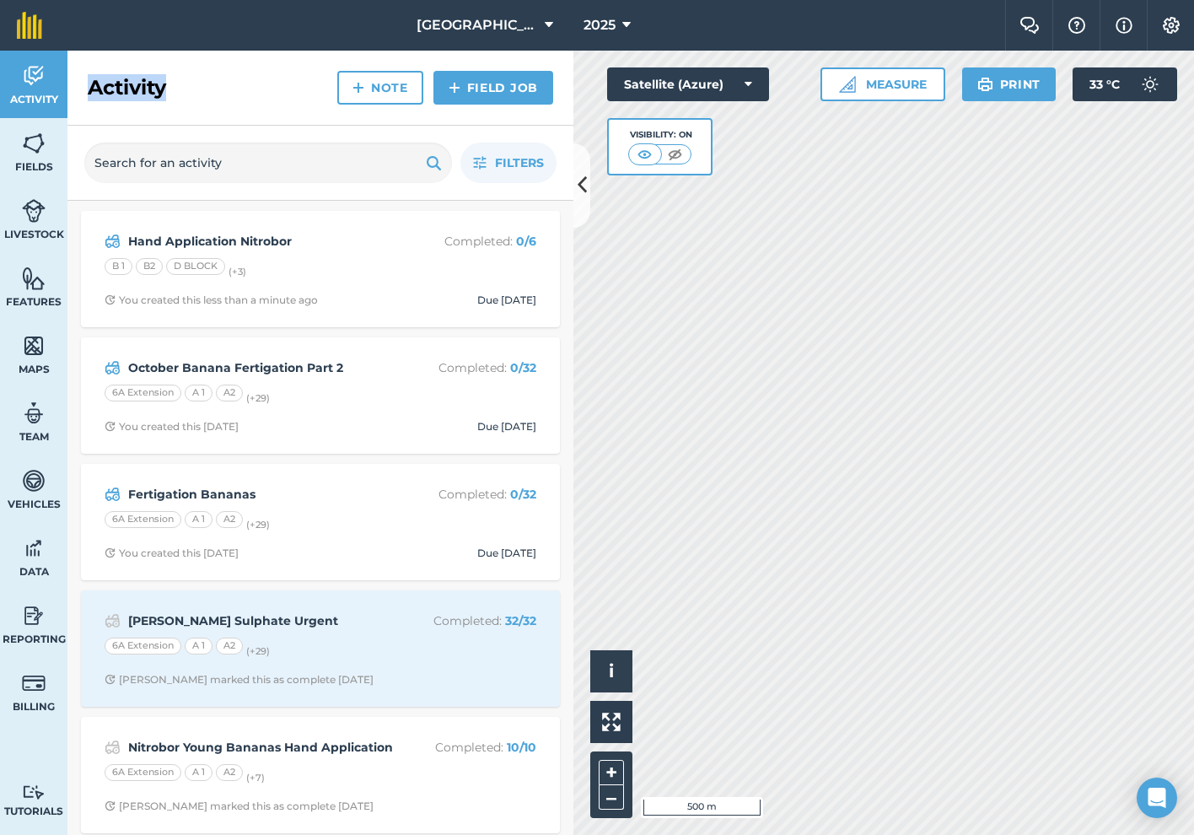
click at [176, 89] on div "Activity Note Field Job" at bounding box center [320, 88] width 506 height 75
click at [260, 90] on div "Activity Note Field Job" at bounding box center [320, 88] width 506 height 75
